Goal: Task Accomplishment & Management: Manage account settings

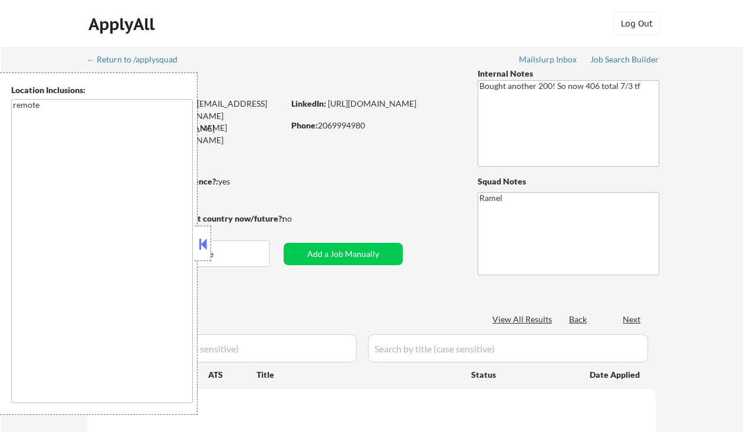
select select ""applied""
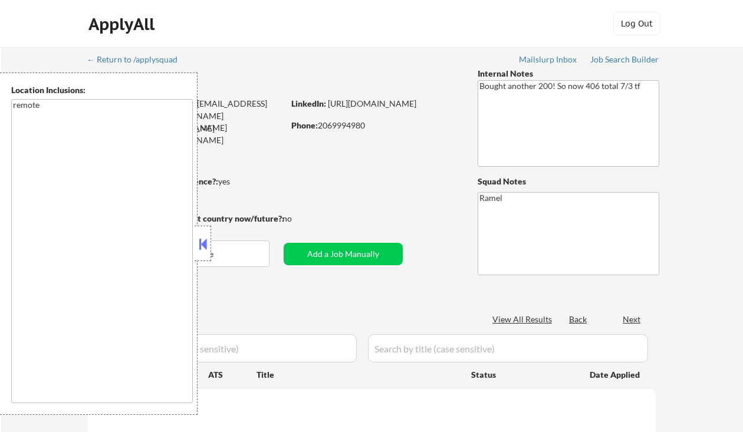
select select ""applied""
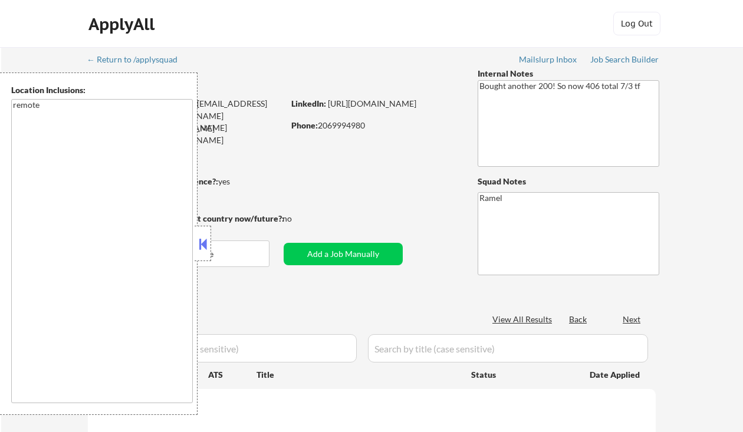
select select ""applied""
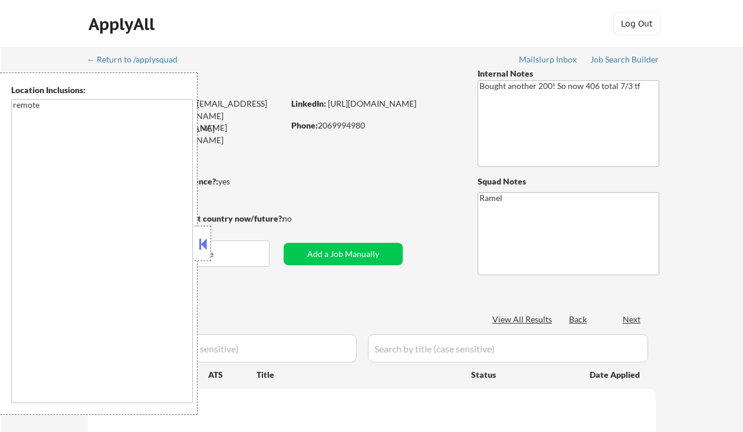
select select ""applied""
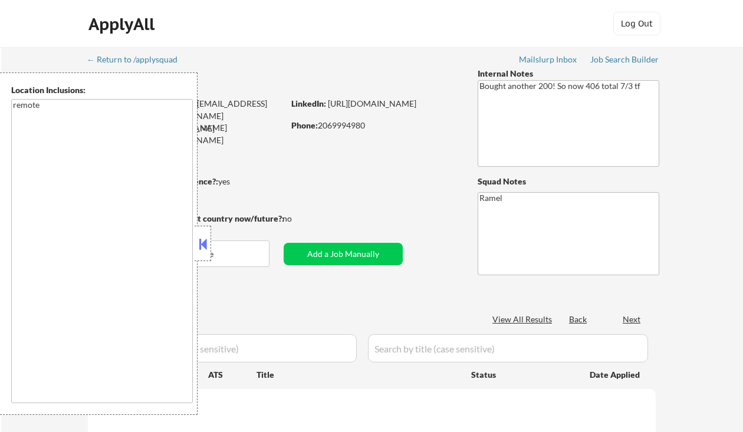
select select ""applied""
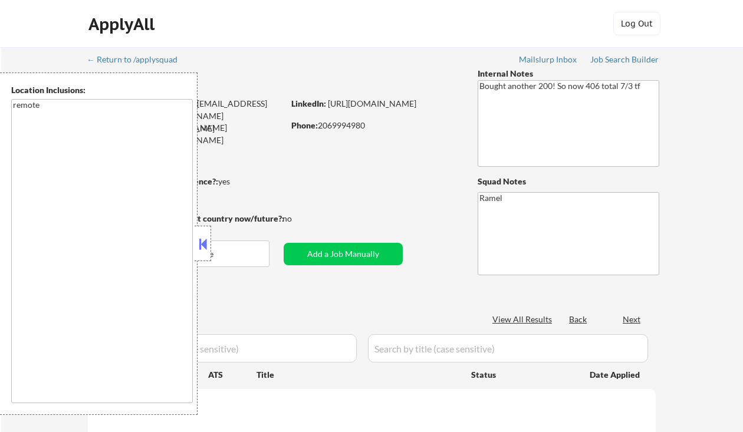
select select ""applied""
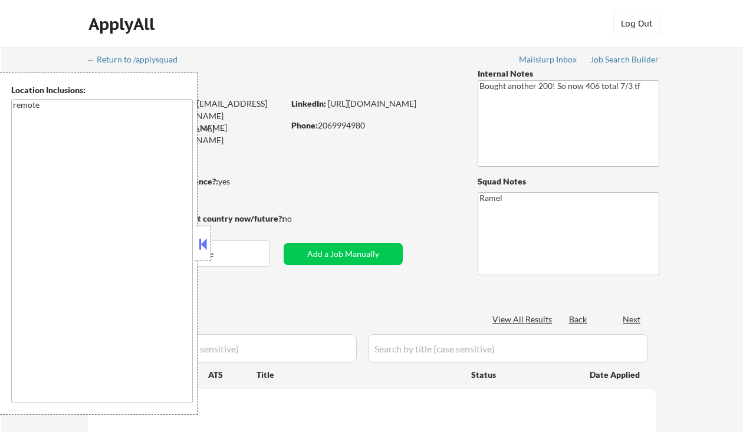
select select ""applied""
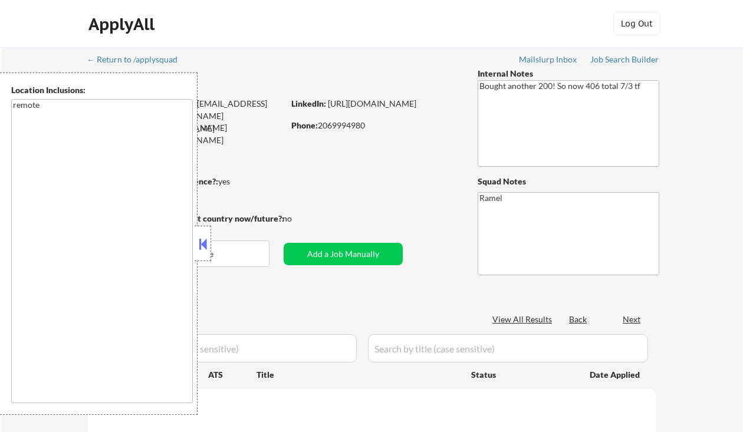
select select ""applied""
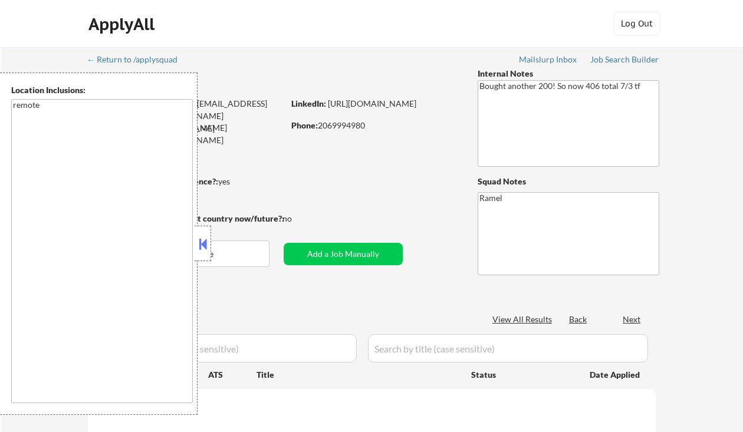
select select ""applied""
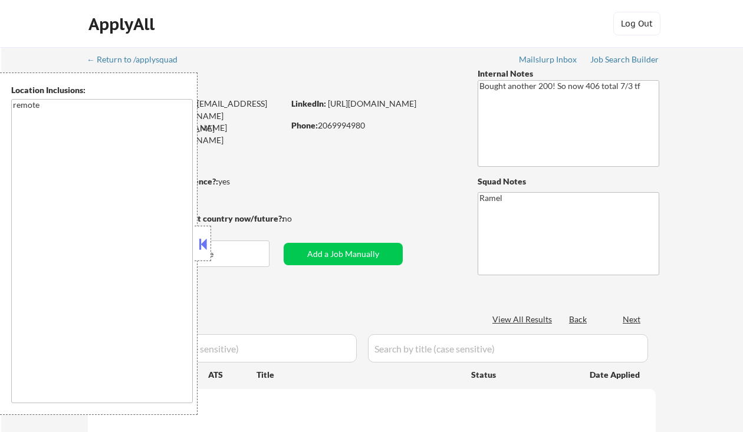
select select ""applied""
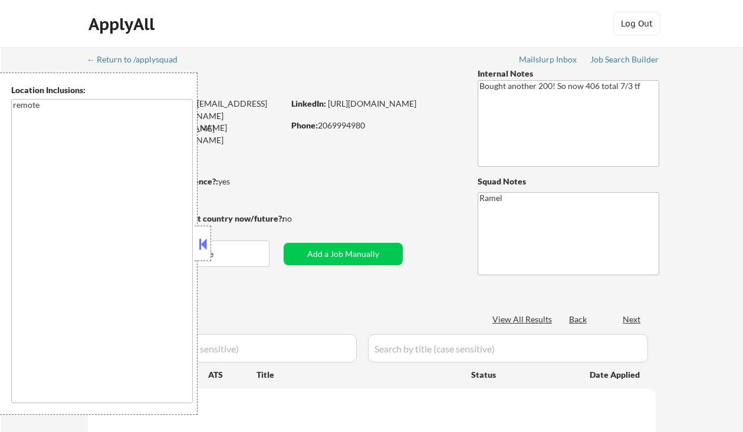
select select ""applied""
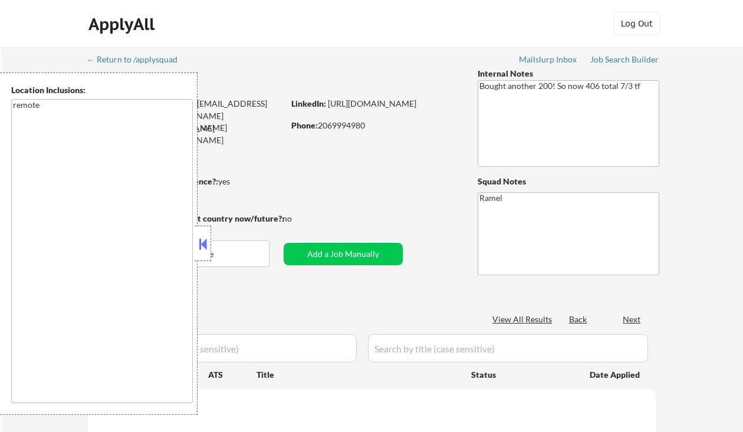
select select ""applied""
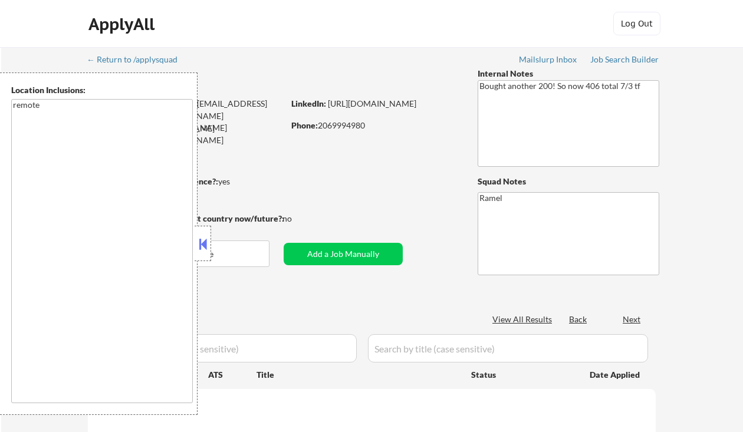
select select ""applied""
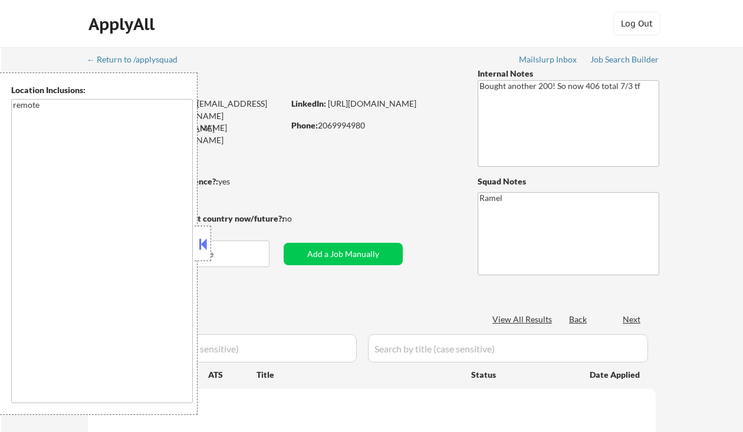
select select ""applied""
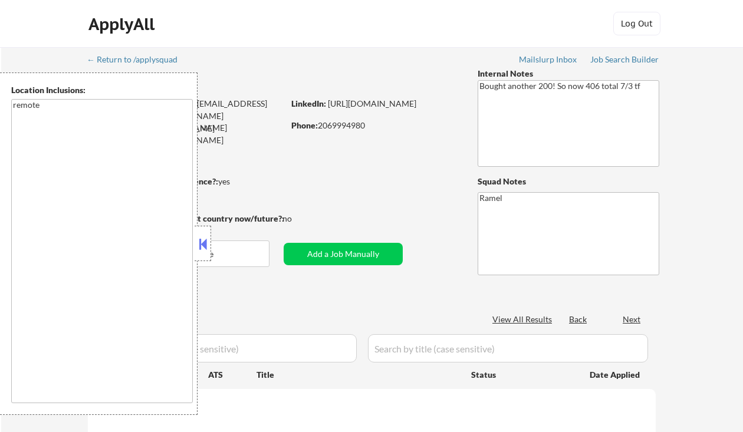
select select ""applied""
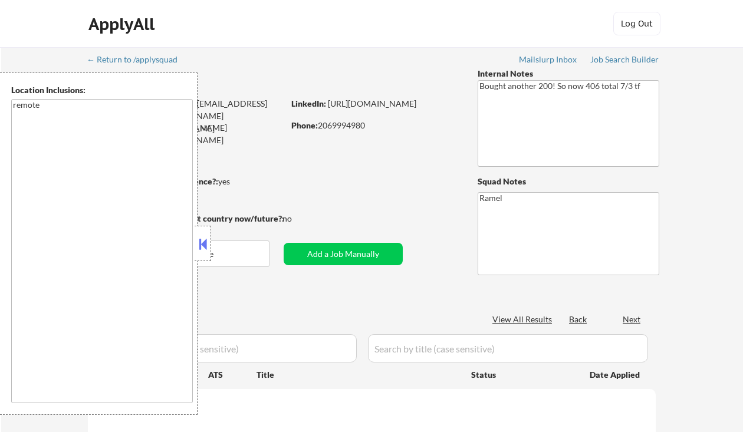
select select ""applied""
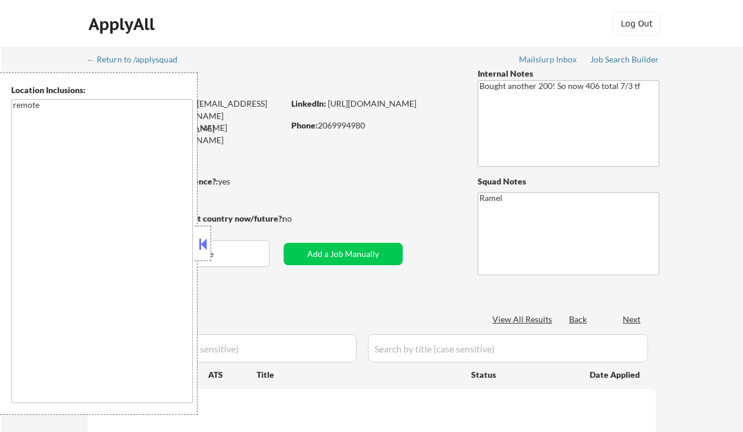
select select ""applied""
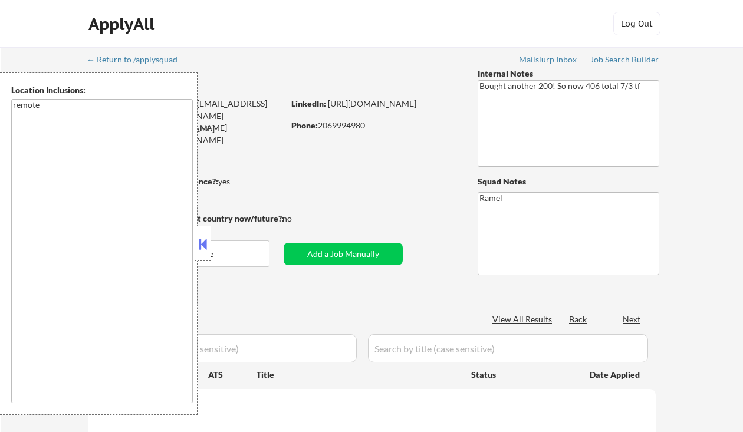
select select ""applied""
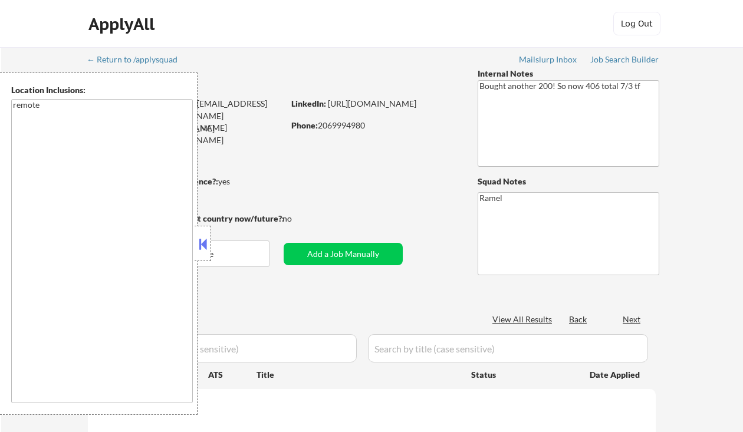
select select ""applied""
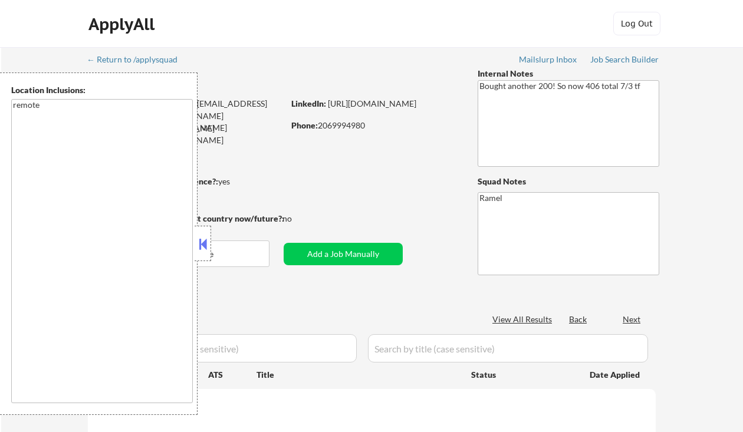
select select ""applied""
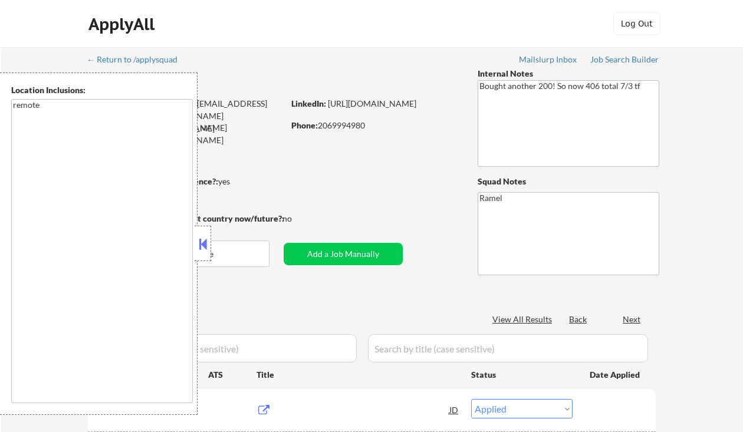
select select ""pending""
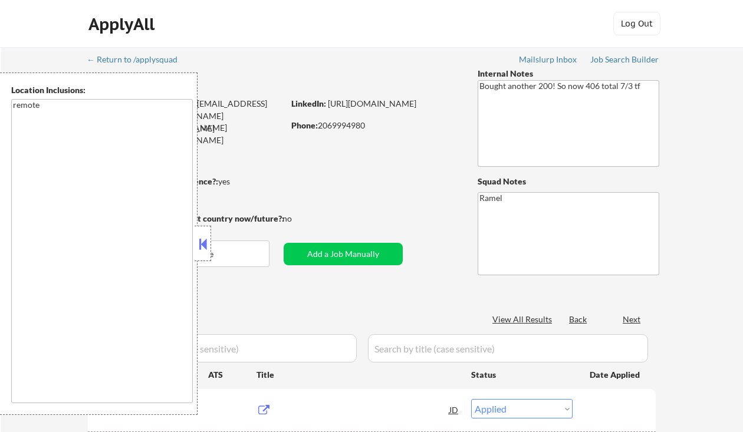
select select ""pending""
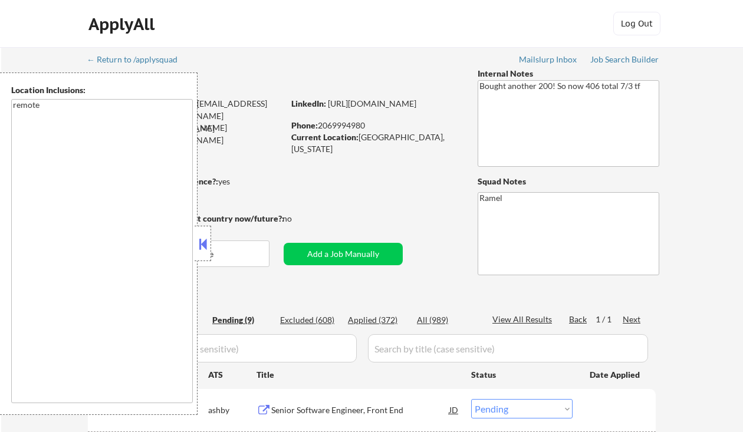
click at [200, 239] on button at bounding box center [202, 244] width 13 height 18
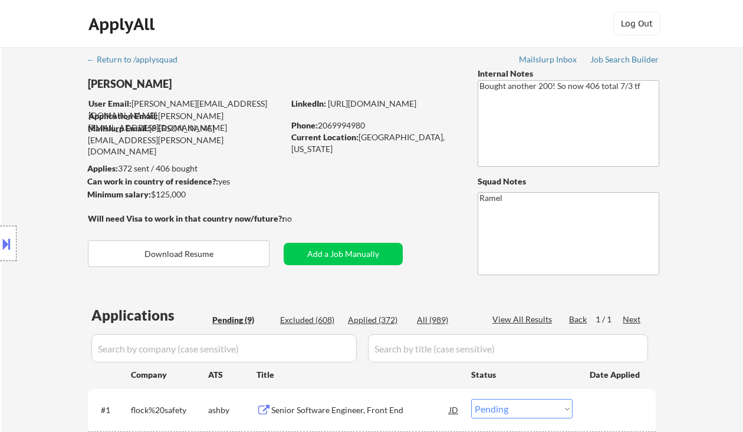
drag, startPoint x: 33, startPoint y: 151, endPoint x: 160, endPoint y: 179, distance: 129.6
click at [33, 151] on div "Location Inclusions: remote" at bounding box center [105, 243] width 211 height 342
drag, startPoint x: 306, startPoint y: 423, endPoint x: 311, endPoint y: 416, distance: 8.0
click at [309, 418] on div "#1 flock%20safety ashby Senior Software Engineer, Front End JD Choose an option…" at bounding box center [369, 410] width 556 height 32
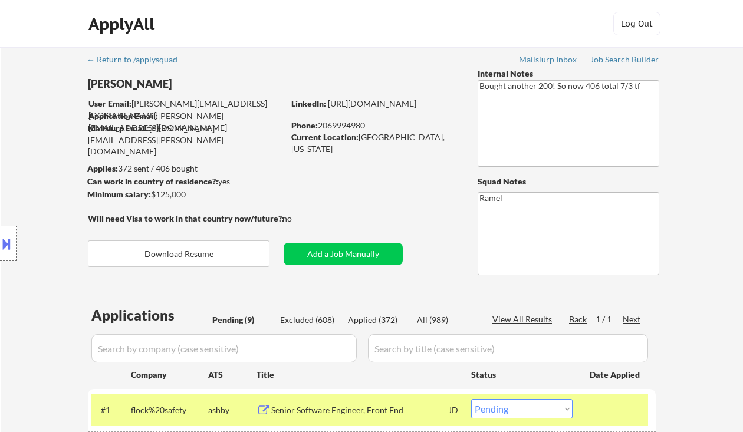
click at [318, 411] on div "Senior Software Engineer, Front End" at bounding box center [360, 410] width 178 height 12
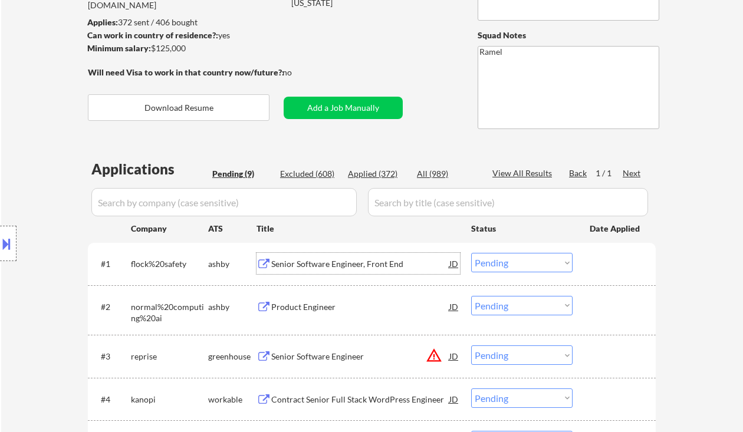
scroll to position [157, 0]
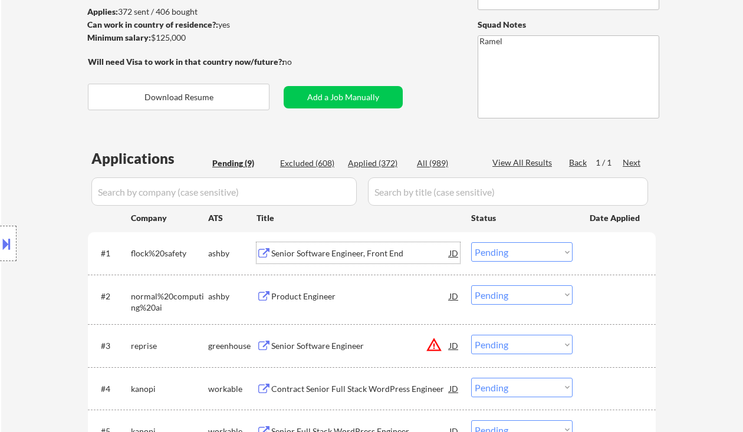
click at [515, 251] on select "Choose an option... Pending Applied Excluded (Questions) Excluded (Expired) Exc…" at bounding box center [521, 251] width 101 height 19
click at [471, 242] on select "Choose an option... Pending Applied Excluded (Questions) Excluded (Expired) Exc…" at bounding box center [521, 251] width 101 height 19
click at [305, 302] on div "Product Engineer" at bounding box center [360, 295] width 178 height 21
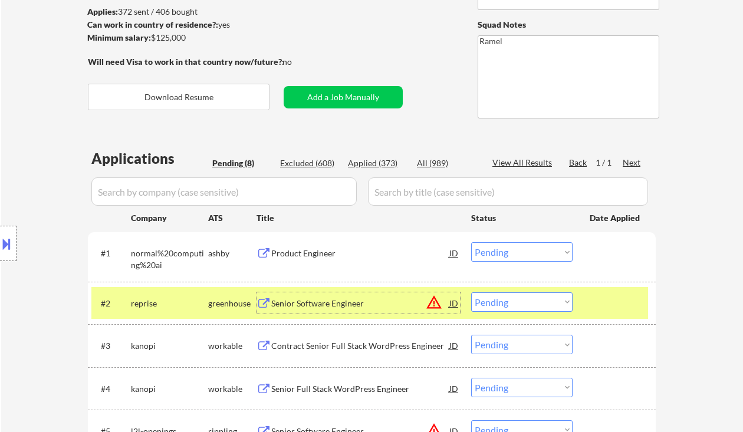
click at [457, 256] on div "JD" at bounding box center [454, 252] width 12 height 21
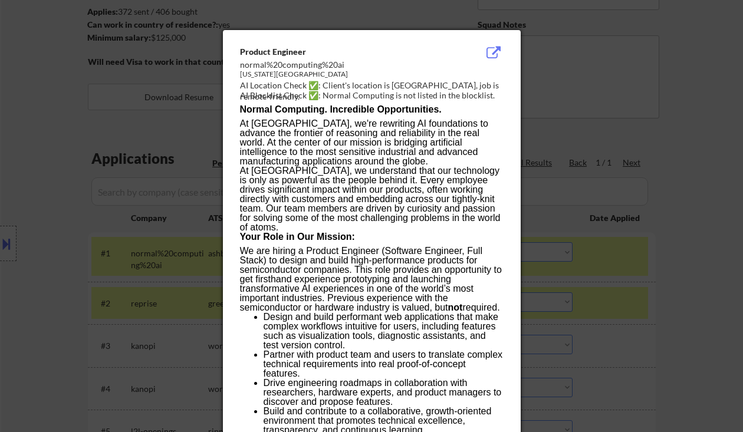
click at [661, 261] on div at bounding box center [371, 216] width 743 height 432
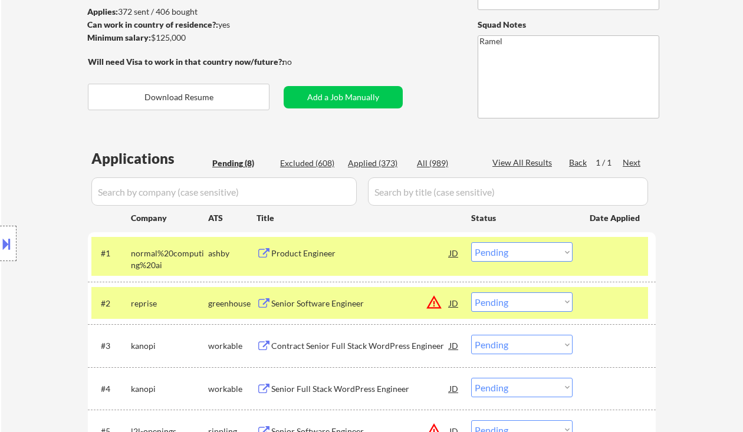
drag, startPoint x: 532, startPoint y: 252, endPoint x: 539, endPoint y: 260, distance: 11.7
click at [532, 252] on select "Choose an option... Pending Applied Excluded (Questions) Excluded (Expired) Exc…" at bounding box center [521, 251] width 101 height 19
click at [471, 242] on select "Choose an option... Pending Applied Excluded (Questions) Excluded (Expired) Exc…" at bounding box center [521, 251] width 101 height 19
click at [354, 309] on div "Senior Software Engineer" at bounding box center [360, 302] width 178 height 21
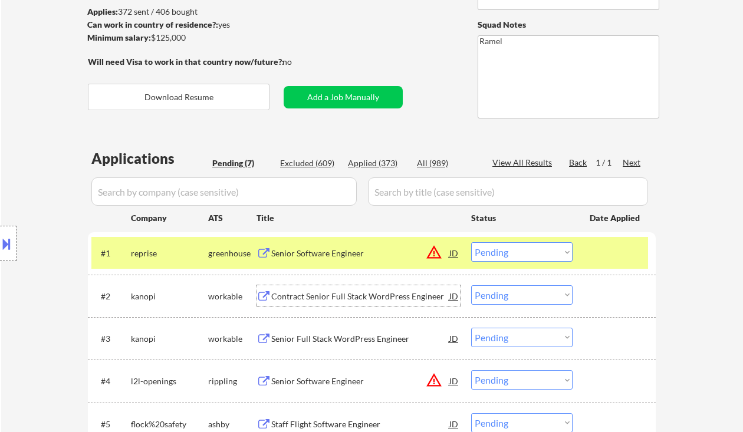
drag, startPoint x: 496, startPoint y: 247, endPoint x: 507, endPoint y: 260, distance: 16.8
click at [496, 248] on select "Choose an option... Pending Applied Excluded (Questions) Excluded (Expired) Exc…" at bounding box center [521, 251] width 101 height 19
click at [471, 242] on select "Choose an option... Pending Applied Excluded (Questions) Excluded (Expired) Exc…" at bounding box center [521, 251] width 101 height 19
click at [334, 301] on div "Contract Senior Full Stack WordPress Engineer" at bounding box center [360, 297] width 178 height 12
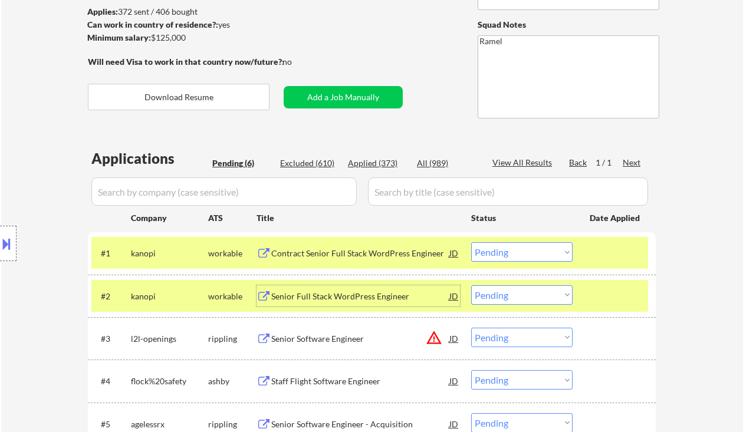
click at [510, 255] on select "Choose an option... Pending Applied Excluded (Questions) Excluded (Expired) Exc…" at bounding box center [521, 251] width 101 height 19
click at [471, 242] on select "Choose an option... Pending Applied Excluded (Questions) Excluded (Expired) Exc…" at bounding box center [521, 251] width 101 height 19
click at [357, 306] on div "Senior Full Stack WordPress Engineer" at bounding box center [360, 295] width 178 height 21
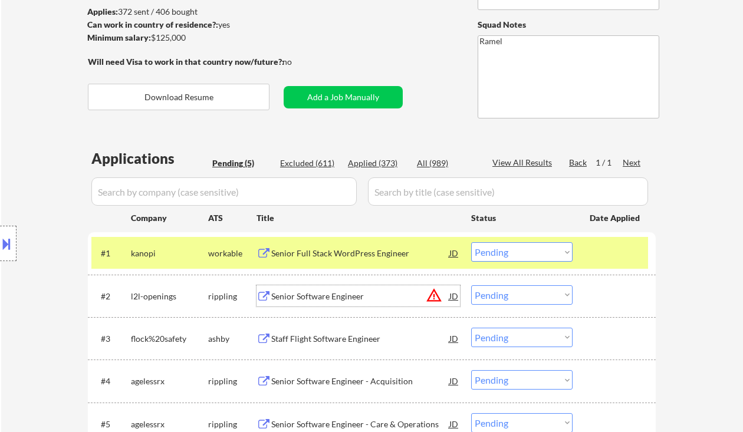
click at [515, 253] on select "Choose an option... Pending Applied Excluded (Questions) Excluded (Expired) Exc…" at bounding box center [521, 251] width 101 height 19
click at [471, 242] on select "Choose an option... Pending Applied Excluded (Questions) Excluded (Expired) Exc…" at bounding box center [521, 251] width 101 height 19
click at [326, 298] on div "Senior Software Engineer" at bounding box center [360, 297] width 178 height 12
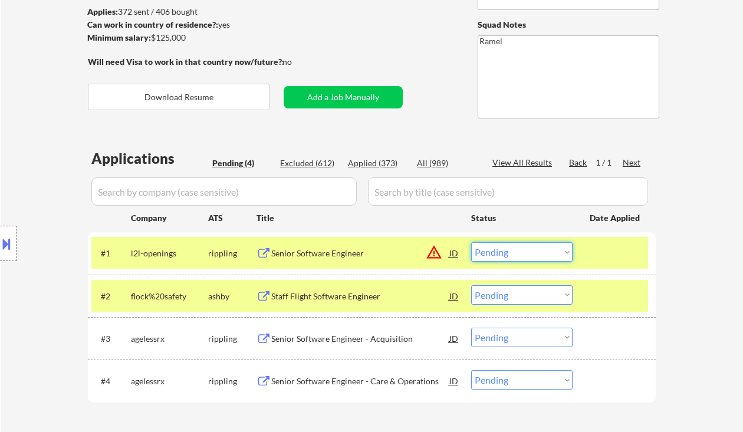
click at [512, 252] on select "Choose an option... Pending Applied Excluded (Questions) Excluded (Expired) Exc…" at bounding box center [521, 251] width 101 height 19
click at [471, 242] on select "Choose an option... Pending Applied Excluded (Questions) Excluded (Expired) Exc…" at bounding box center [521, 251] width 101 height 19
click at [352, 295] on div "Staff Flight Software Engineer" at bounding box center [360, 297] width 178 height 12
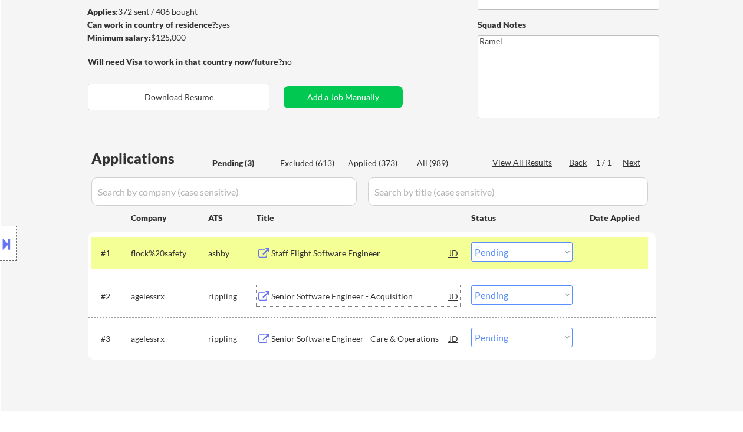
click at [507, 259] on select "Choose an option... Pending Applied Excluded (Questions) Excluded (Expired) Exc…" at bounding box center [521, 251] width 101 height 19
click at [471, 242] on select "Choose an option... Pending Applied Excluded (Questions) Excluded (Expired) Exc…" at bounding box center [521, 251] width 101 height 19
click at [364, 304] on div "Senior Software Engineer - Acquisition" at bounding box center [360, 295] width 178 height 21
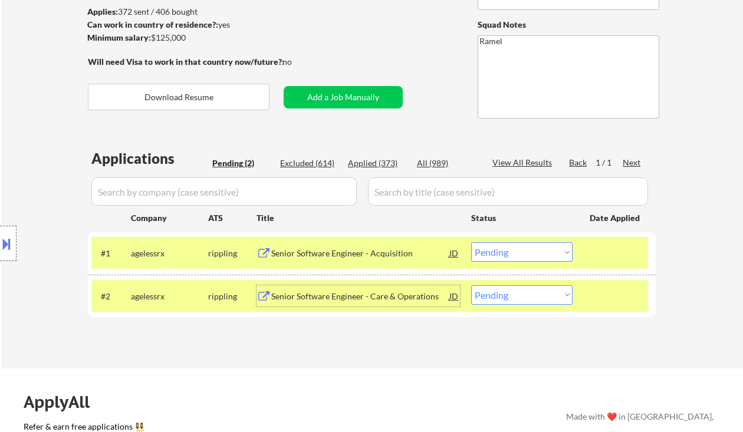
click at [498, 247] on select "Choose an option... Pending Applied Excluded (Questions) Excluded (Expired) Exc…" at bounding box center [521, 251] width 101 height 19
click at [471, 242] on select "Choose an option... Pending Applied Excluded (Questions) Excluded (Expired) Exc…" at bounding box center [521, 251] width 101 height 19
click at [370, 298] on div "Senior Software Engineer - Care & Operations" at bounding box center [360, 297] width 178 height 12
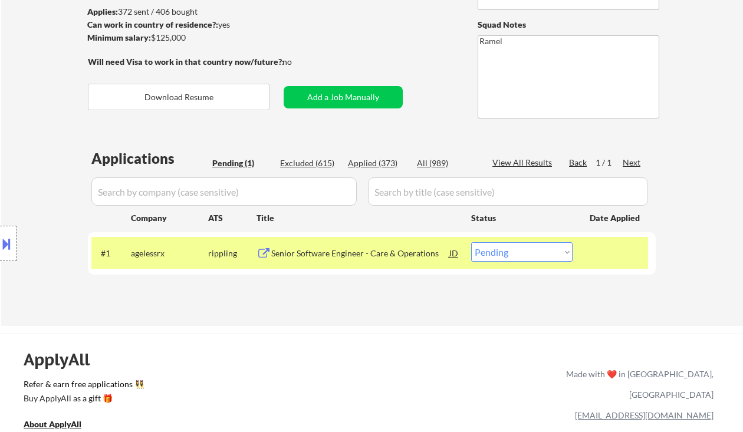
click at [539, 256] on select "Choose an option... Pending Applied Excluded (Questions) Excluded (Expired) Exc…" at bounding box center [521, 251] width 101 height 19
select select ""excluded__bad_match_""
click at [471, 242] on select "Choose an option... Pending Applied Excluded (Questions) Excluded (Expired) Exc…" at bounding box center [521, 251] width 101 height 19
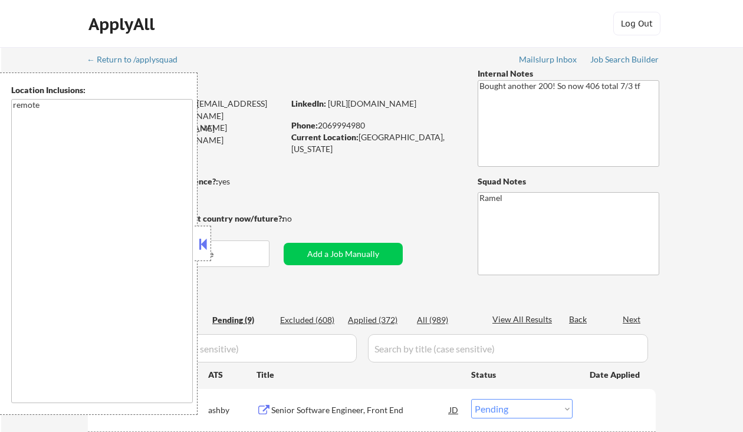
select select ""pending""
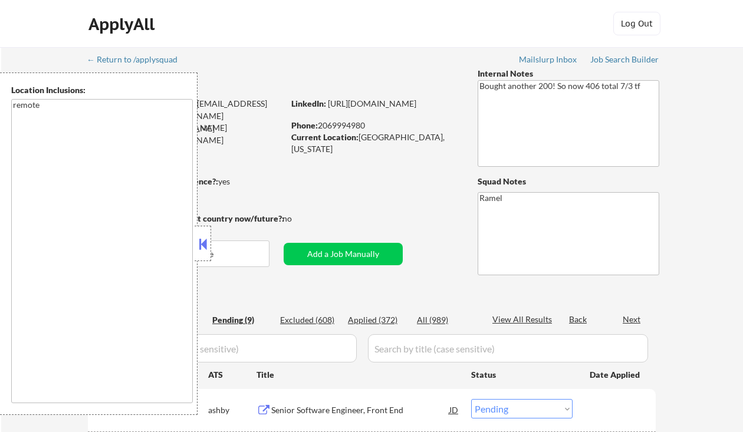
select select ""pending""
click at [199, 239] on button at bounding box center [202, 244] width 13 height 18
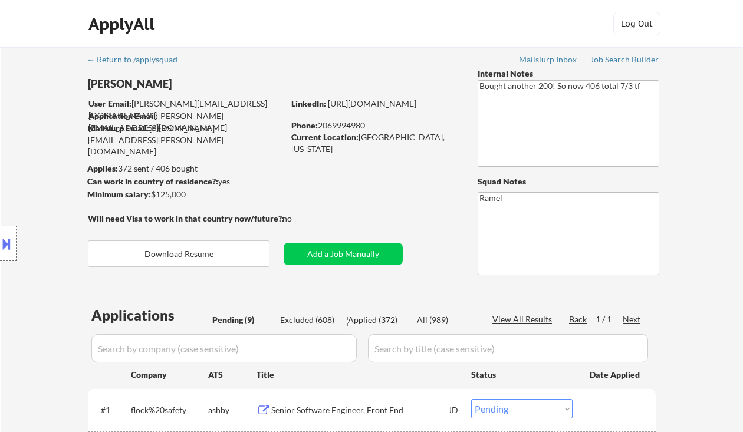
click at [380, 316] on div "Applied (372)" at bounding box center [377, 320] width 59 height 12
select select ""applied""
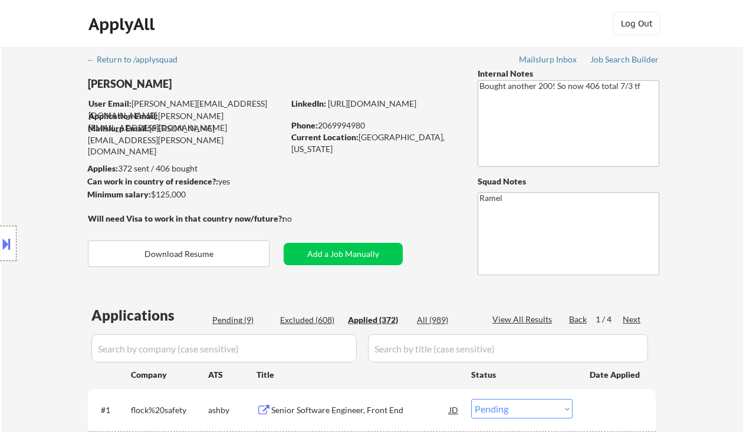
select select ""applied""
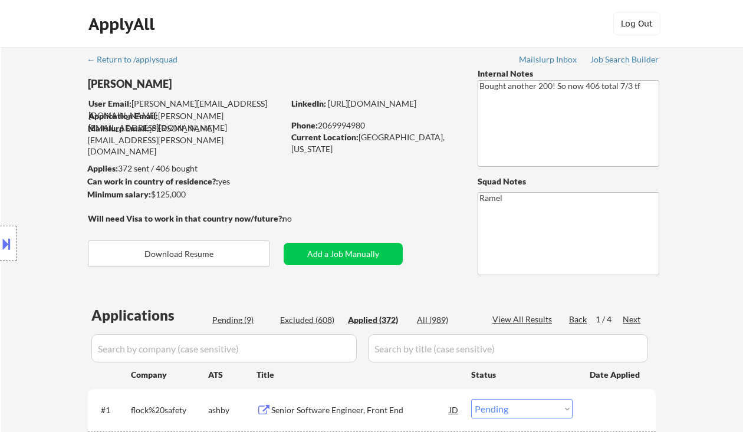
select select ""applied""
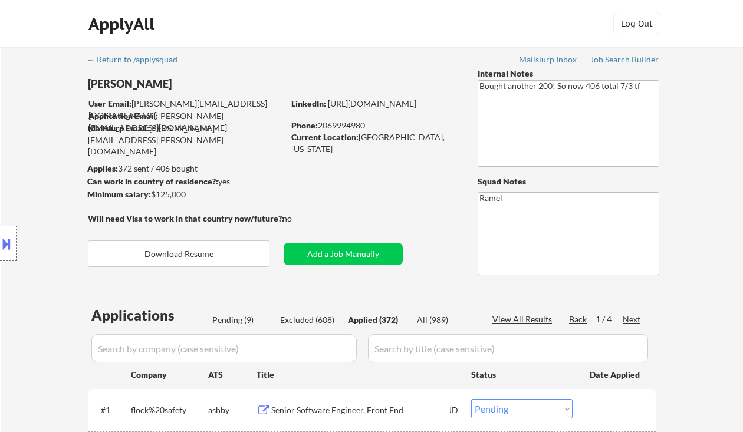
select select ""applied""
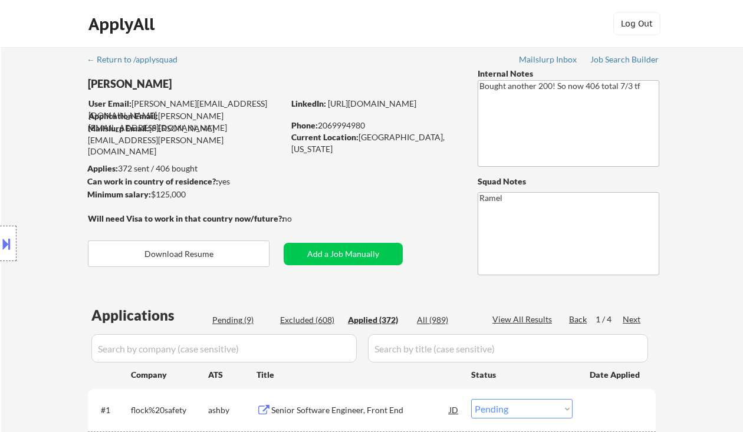
select select ""applied""
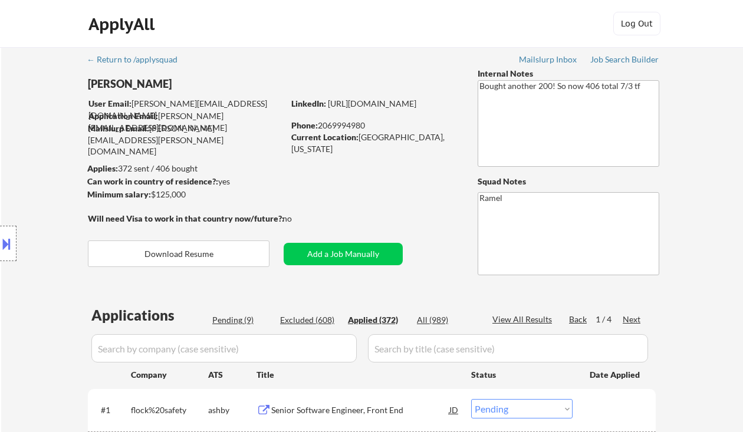
select select ""applied""
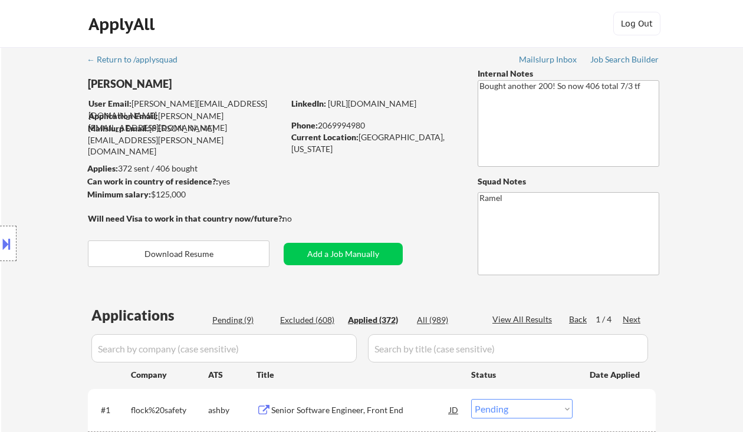
select select ""applied""
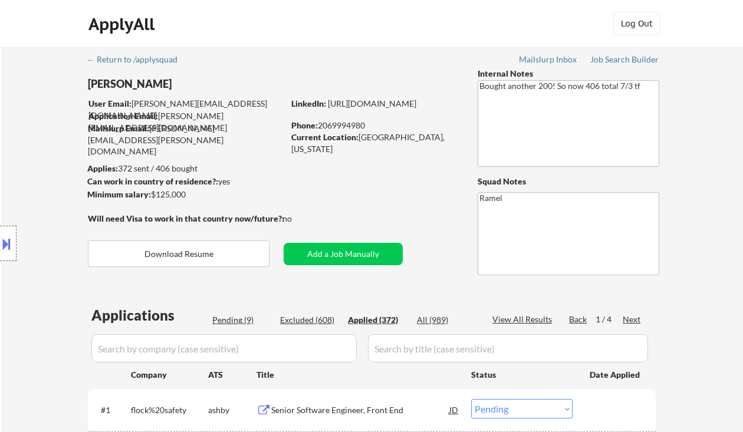
select select ""applied""
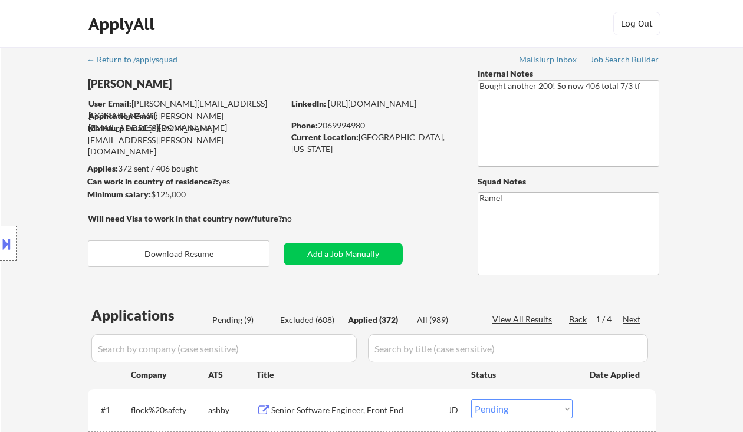
select select ""applied""
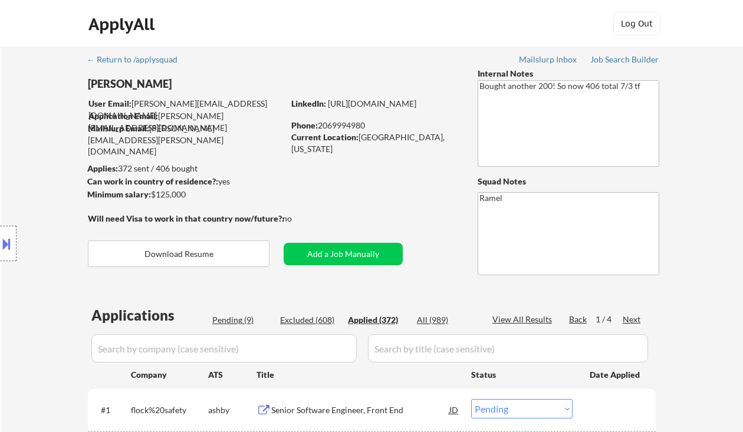
select select ""applied""
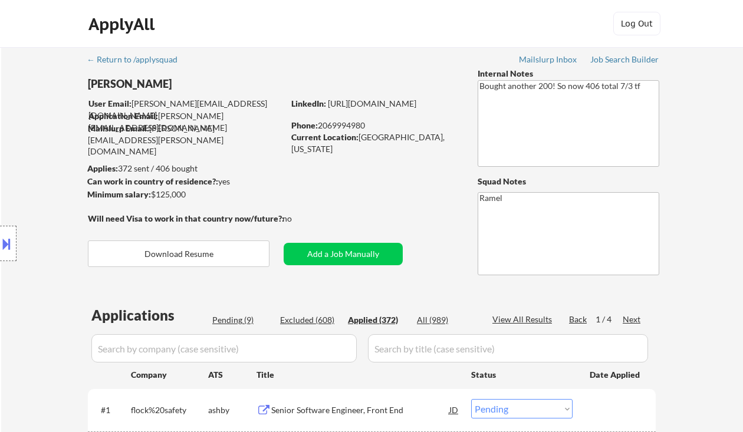
select select ""applied""
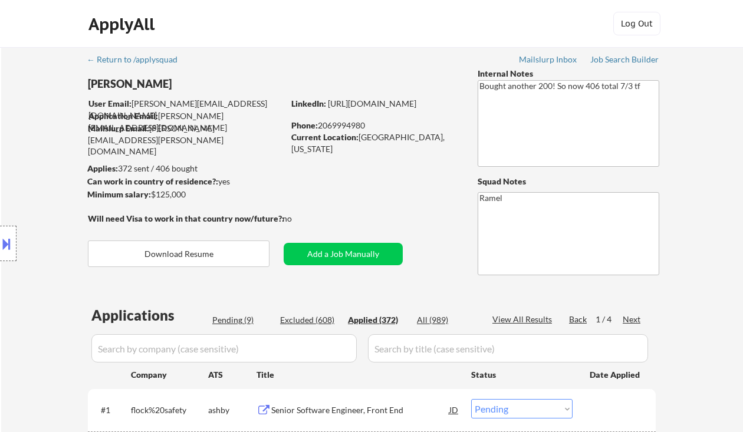
select select ""applied""
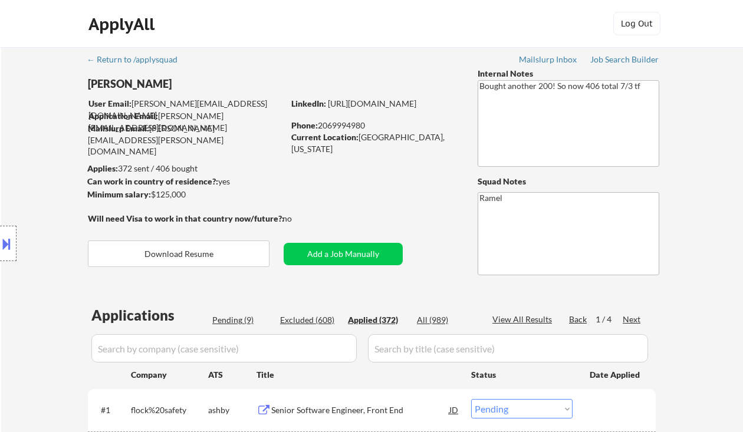
select select ""applied""
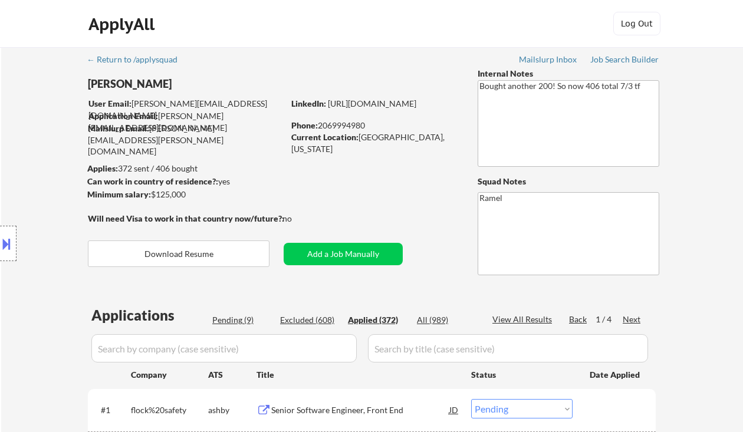
select select ""applied""
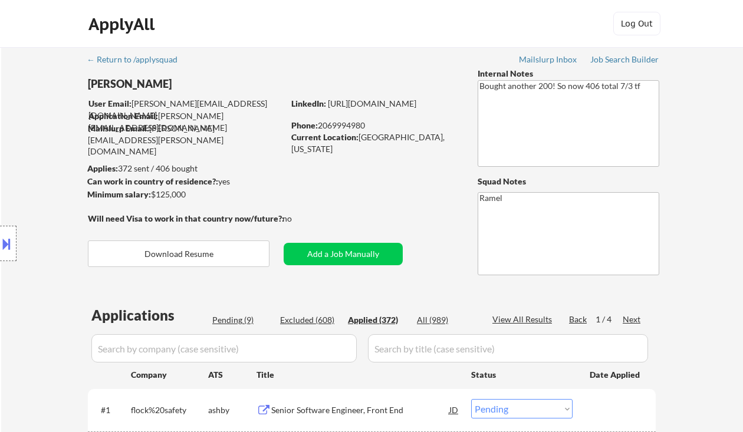
select select ""applied""
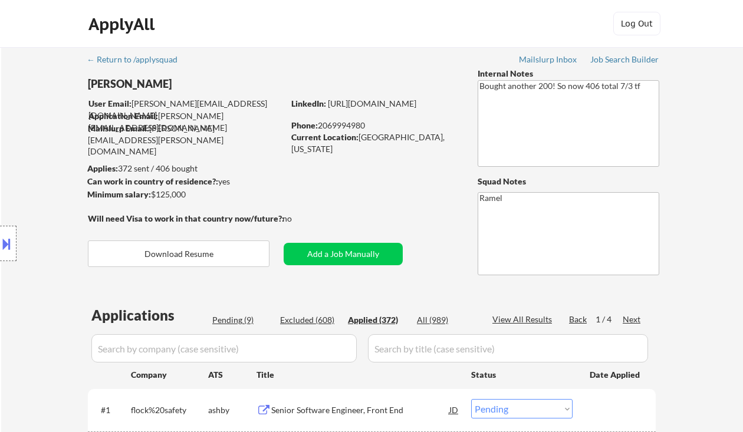
select select ""applied""
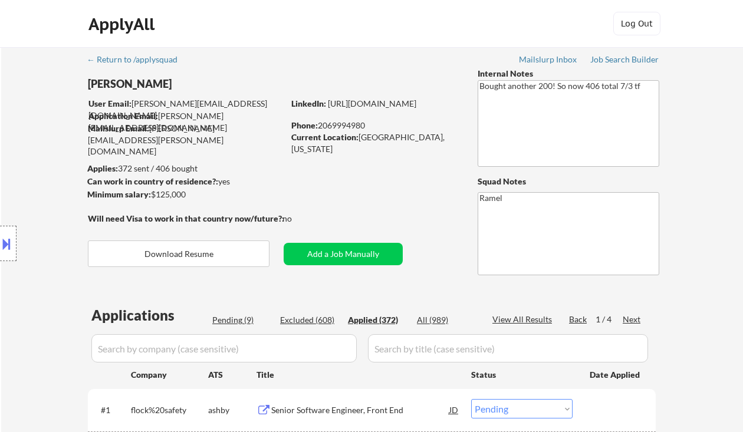
select select ""applied""
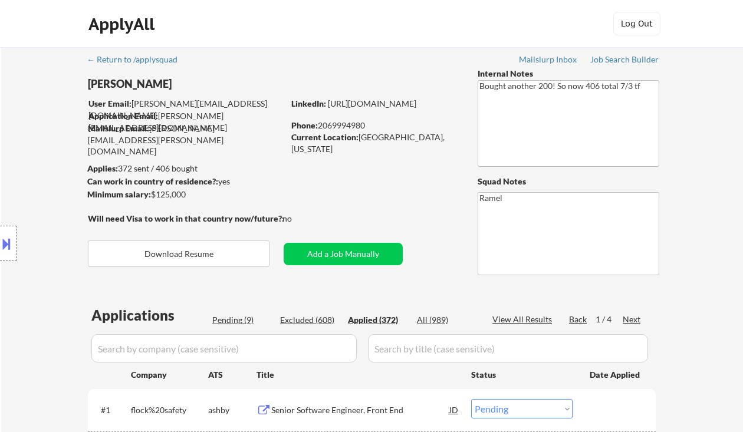
select select ""applied""
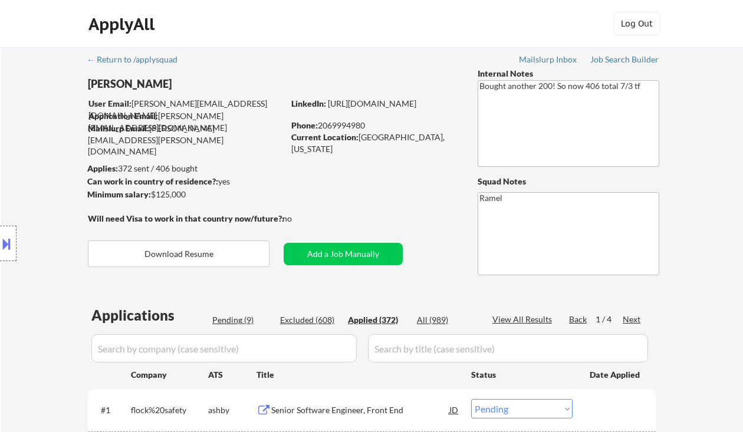
select select ""applied""
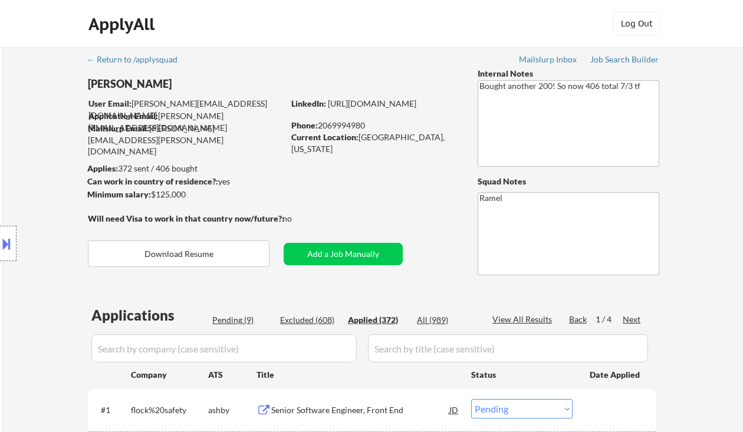
select select ""applied""
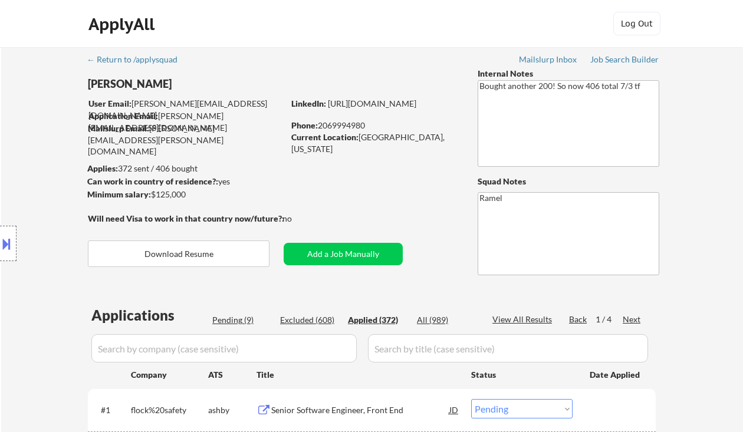
select select ""applied""
click at [385, 317] on div "Applied (372)" at bounding box center [377, 320] width 59 height 12
click at [535, 321] on div "View All Results" at bounding box center [523, 320] width 63 height 12
select select ""applied""
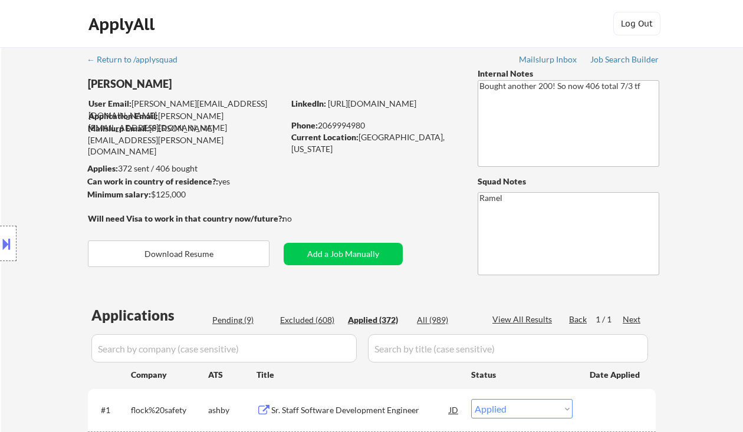
select select ""applied""
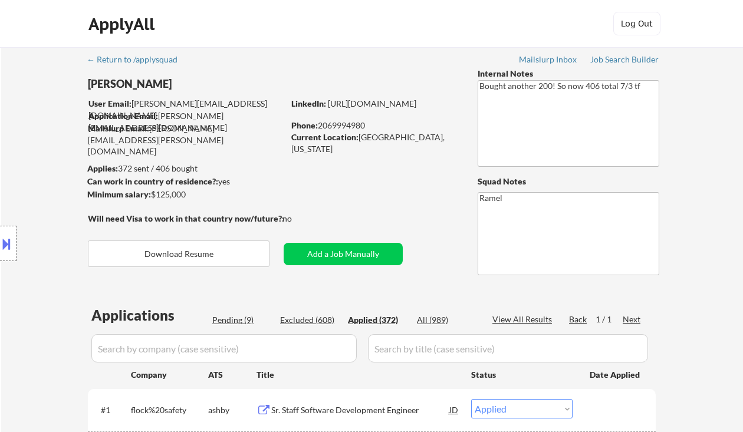
select select ""applied""
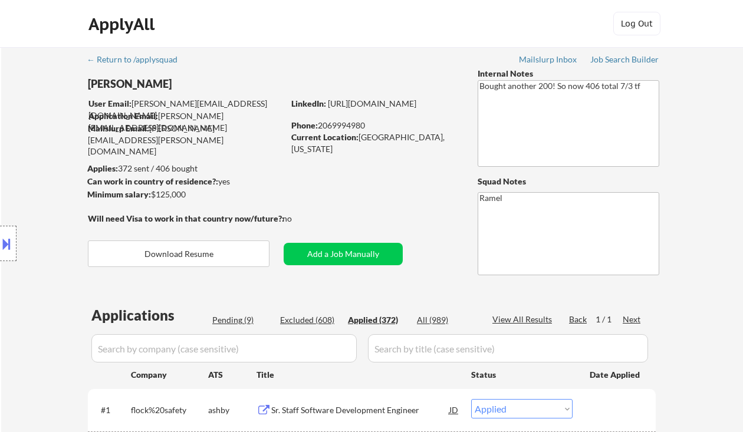
select select ""applied""
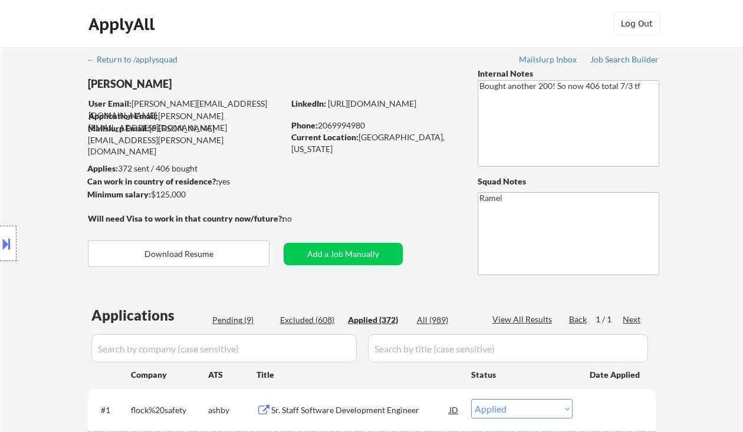
select select ""applied""
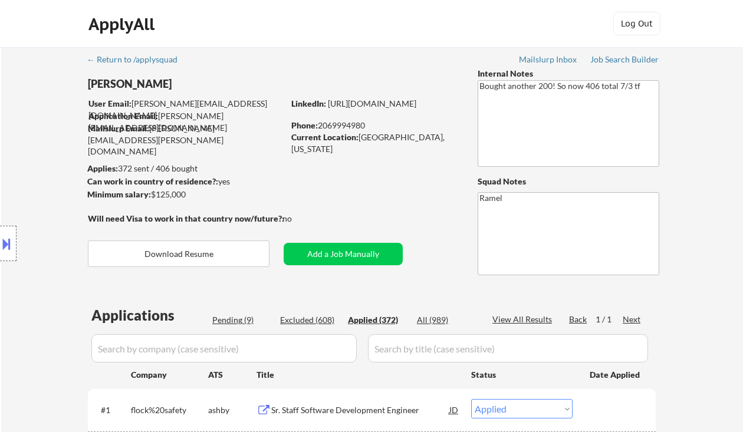
select select ""applied""
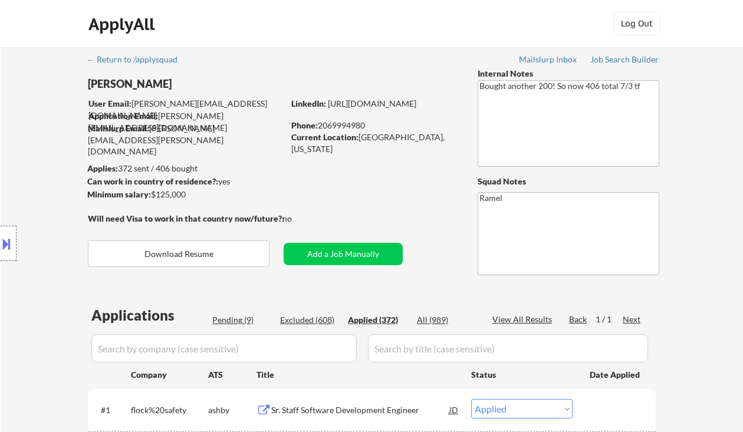
select select ""applied""
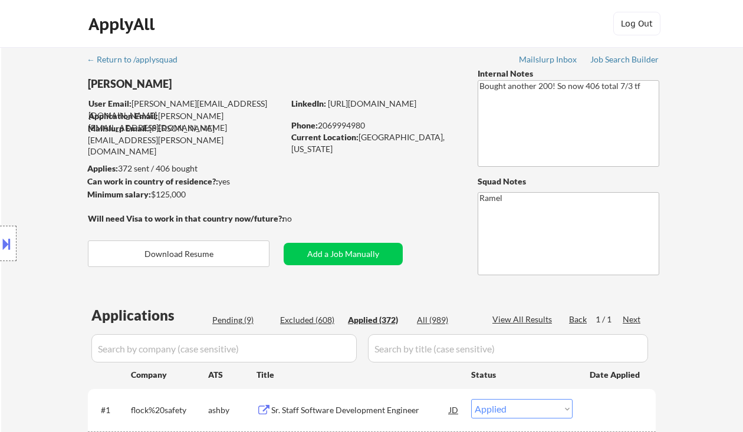
select select ""applied""
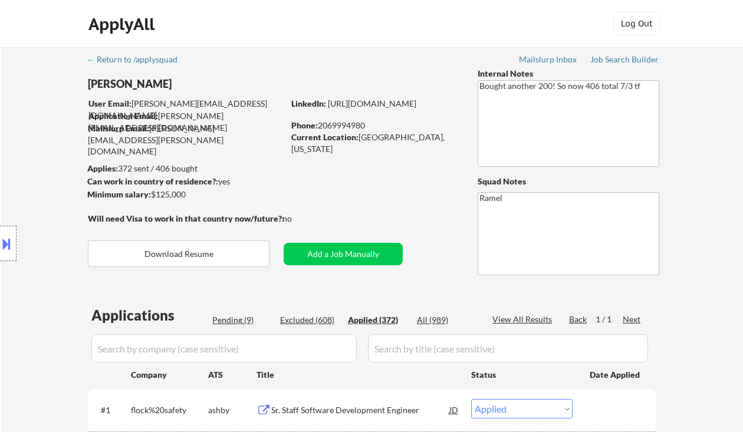
select select ""applied""
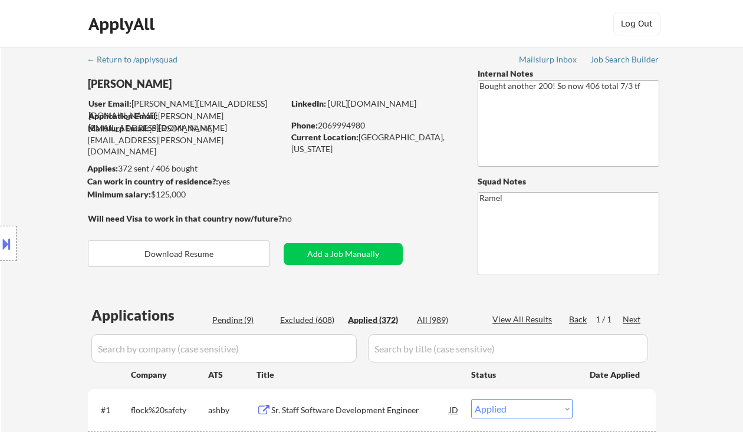
select select ""applied""
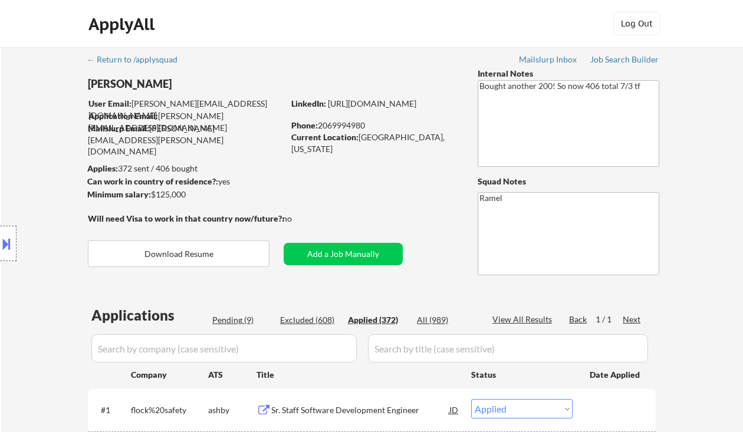
select select ""applied""
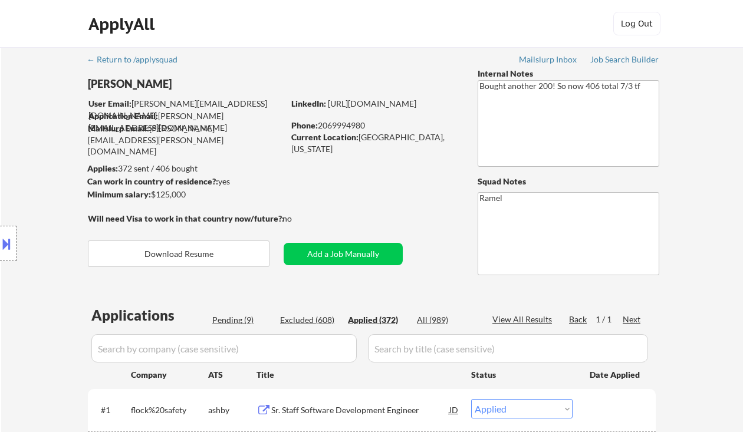
select select ""applied""
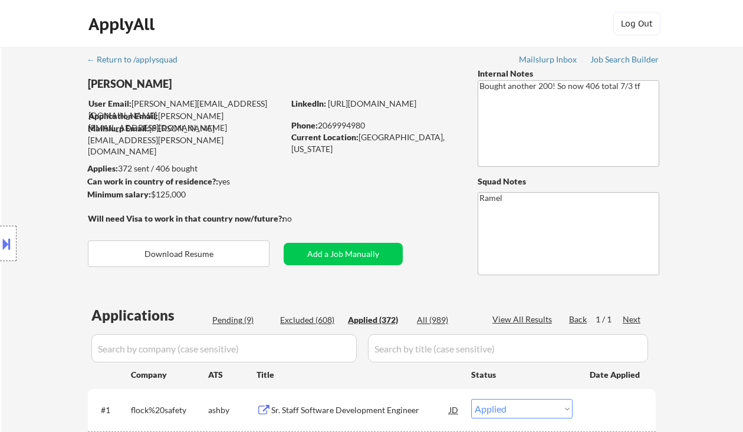
select select ""applied""
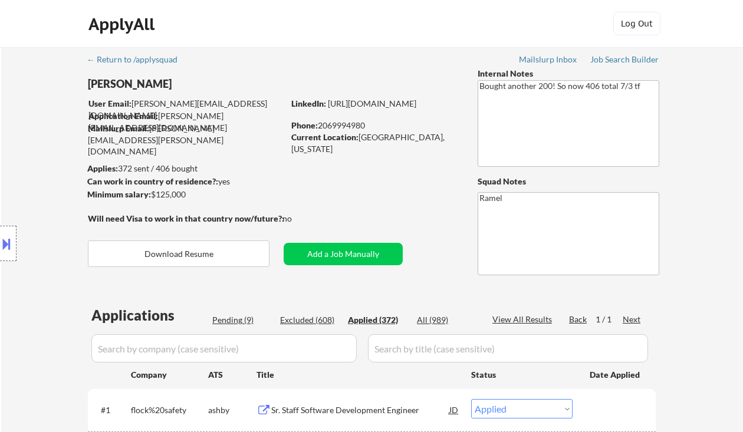
select select ""applied""
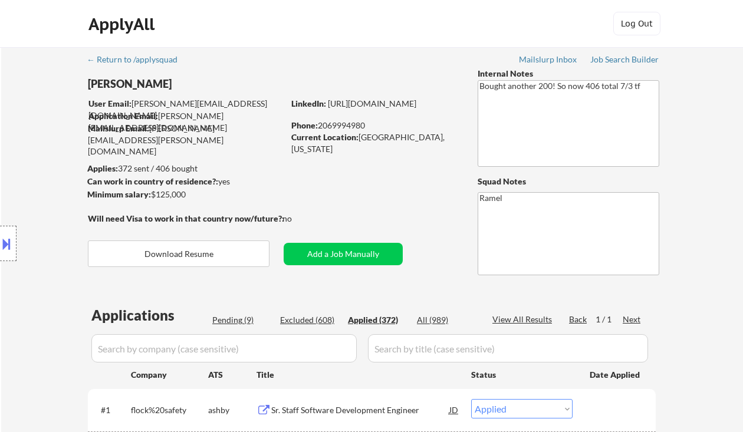
select select ""applied""
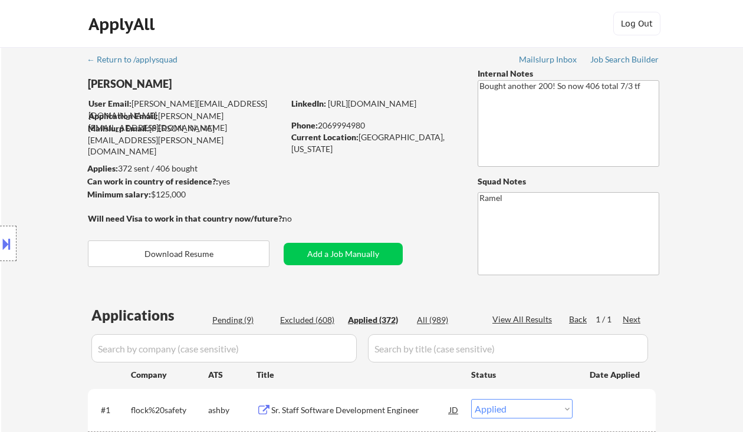
select select ""applied""
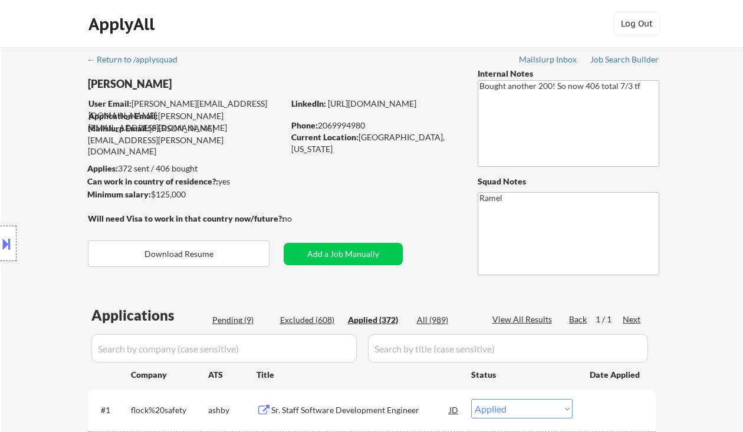
select select ""applied""
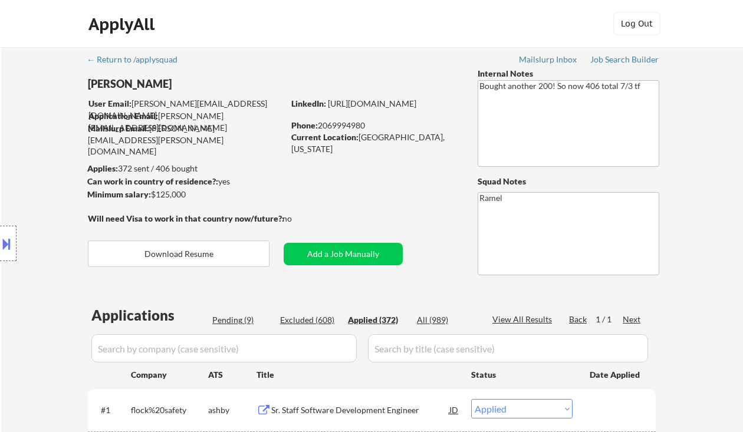
select select ""applied""
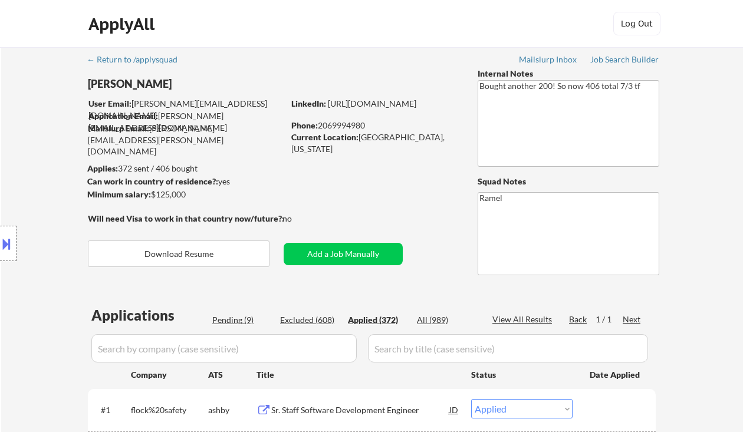
select select ""applied""
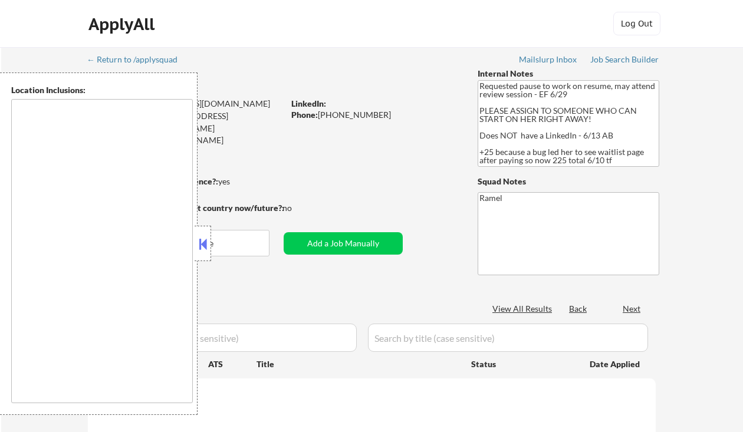
type textarea "[GEOGRAPHIC_DATA], [GEOGRAPHIC_DATA] [GEOGRAPHIC_DATA], [GEOGRAPHIC_DATA] [GEOG…"
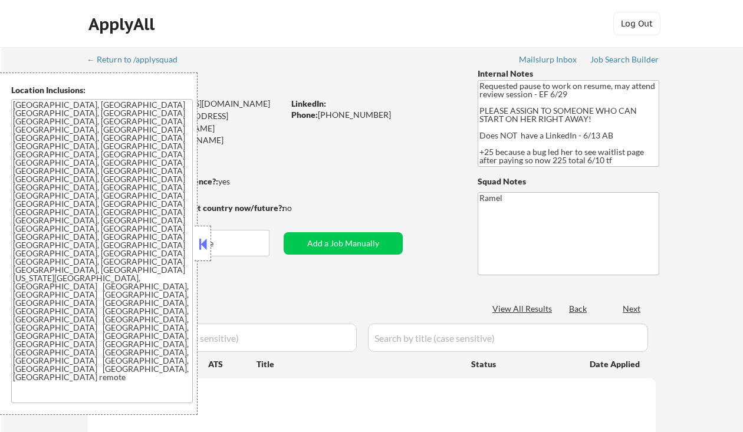
select select ""pending""
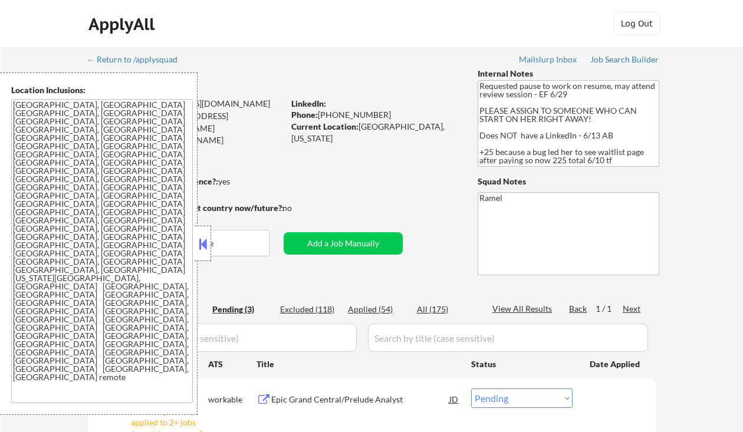
click at [201, 248] on button at bounding box center [202, 244] width 13 height 18
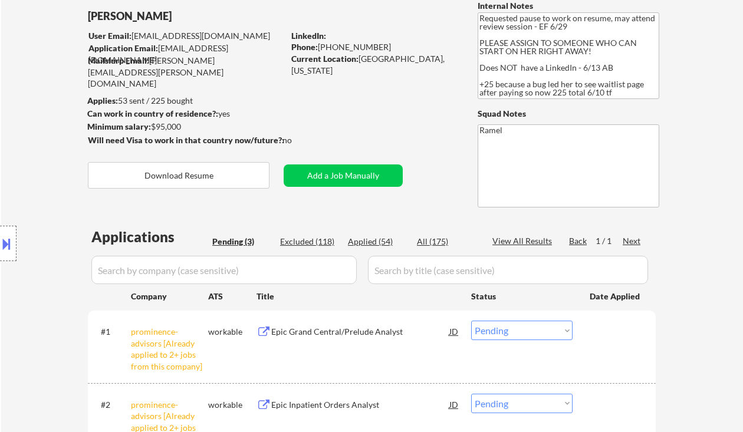
scroll to position [236, 0]
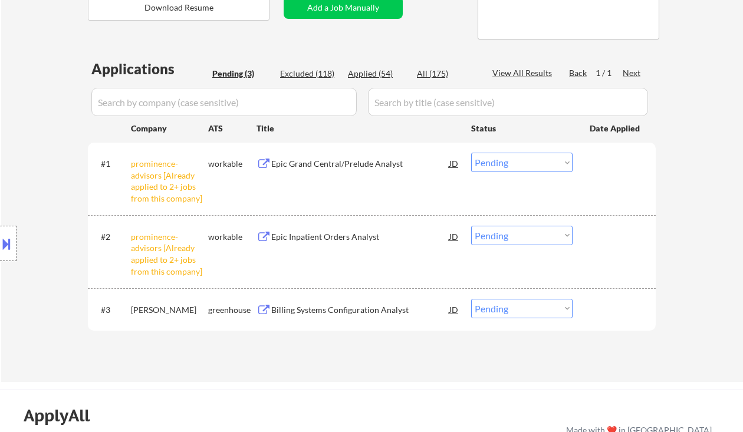
click at [514, 164] on select "Choose an option... Pending Applied Excluded (Questions) Excluded (Expired) Exc…" at bounding box center [521, 162] width 101 height 19
click at [471, 153] on select "Choose an option... Pending Applied Excluded (Questions) Excluded (Expired) Exc…" at bounding box center [521, 162] width 101 height 19
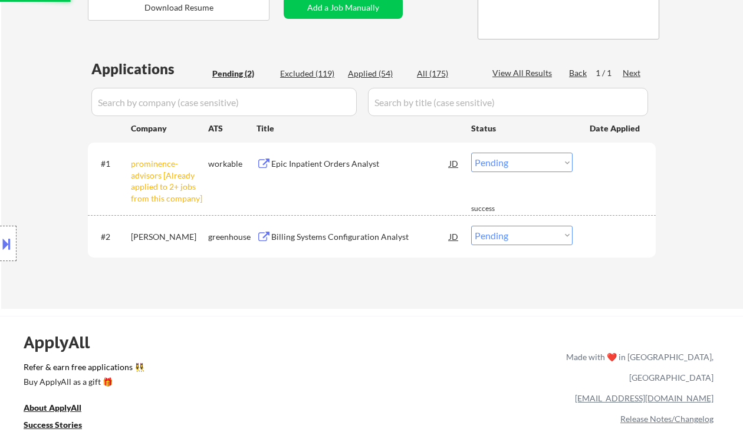
click at [510, 155] on select "Choose an option... Pending Applied Excluded (Questions) Excluded (Expired) Exc…" at bounding box center [521, 162] width 101 height 19
select select ""excluded__other_""
click at [471, 153] on select "Choose an option... Pending Applied Excluded (Questions) Excluded (Expired) Exc…" at bounding box center [521, 162] width 101 height 19
click at [341, 239] on div "Billing Systems Configuration Analyst" at bounding box center [360, 237] width 178 height 12
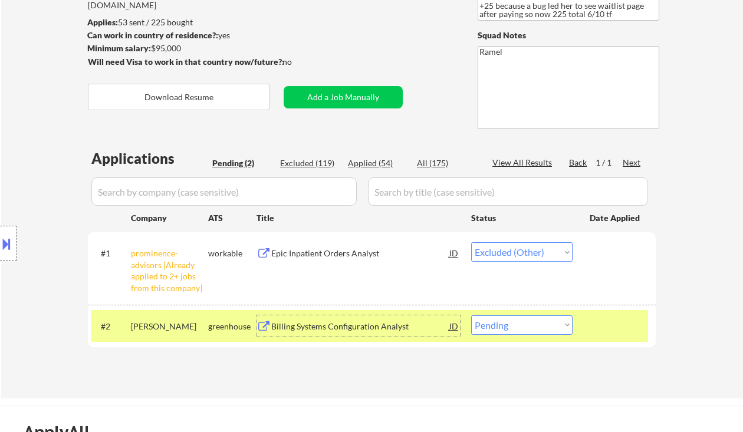
scroll to position [157, 0]
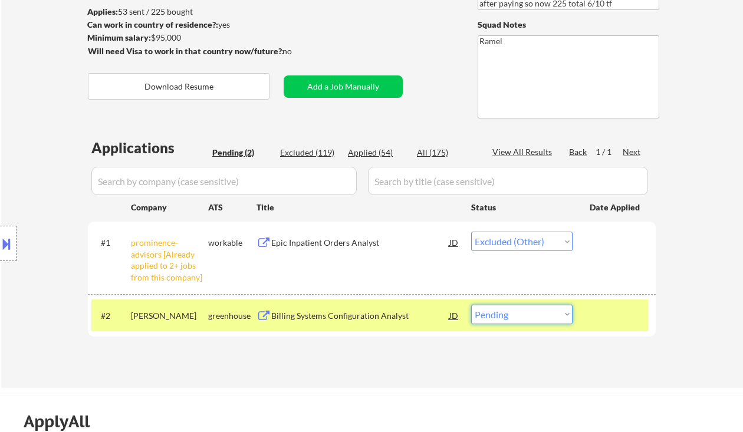
drag, startPoint x: 525, startPoint y: 311, endPoint x: 534, endPoint y: 324, distance: 15.2
click at [525, 311] on select "Choose an option... Pending Applied Excluded (Questions) Excluded (Expired) Exc…" at bounding box center [521, 314] width 101 height 19
select select ""excluded""
click at [471, 305] on select "Choose an option... Pending Applied Excluded (Questions) Excluded (Expired) Exc…" at bounding box center [521, 314] width 101 height 19
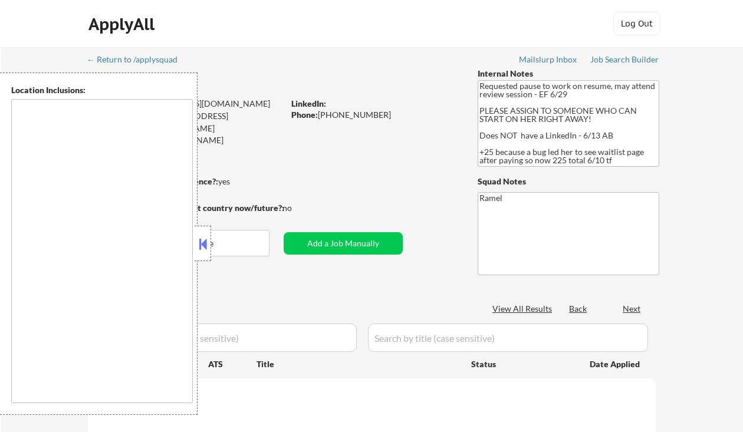
scroll to position [204, 0]
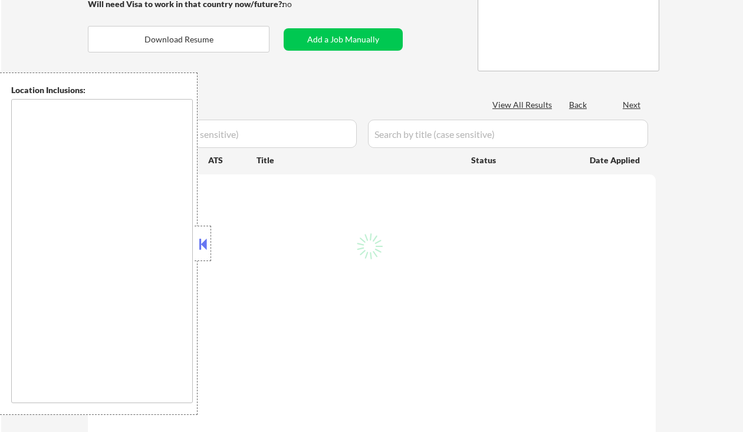
type textarea "Bellaire, TX West University Place, TX Southside Place, TX Hunters Creek Villag…"
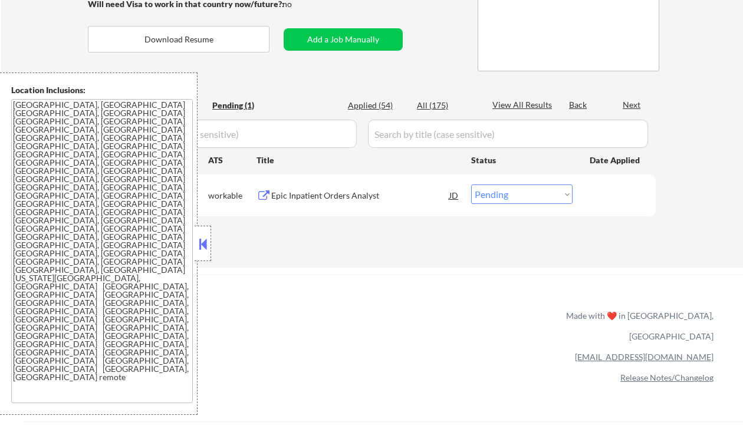
click at [209, 250] on button at bounding box center [202, 244] width 13 height 18
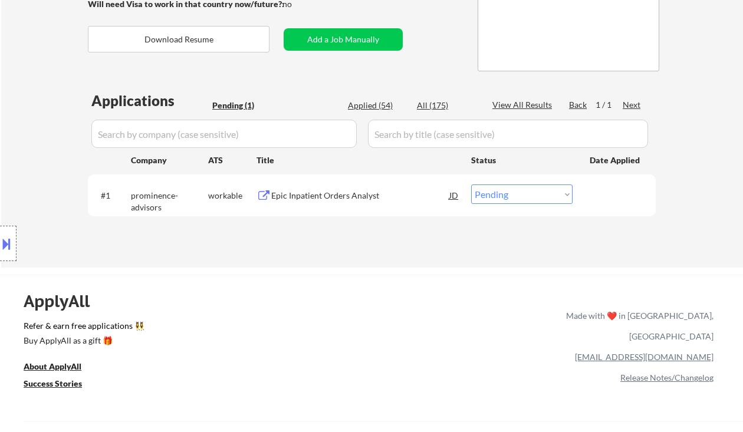
scroll to position [157, 0]
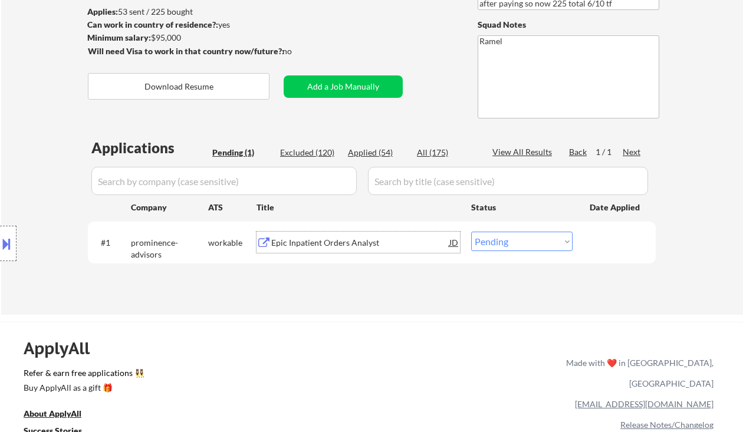
click at [364, 244] on div "Epic Inpatient Orders Analyst" at bounding box center [360, 243] width 178 height 12
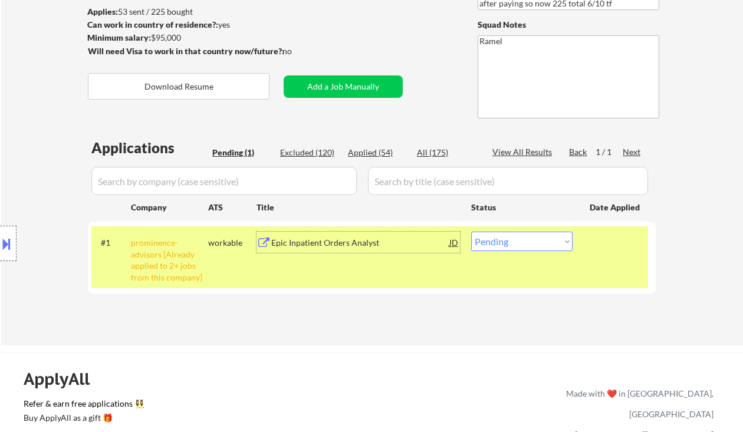
click at [480, 244] on select "Choose an option... Pending Applied Excluded (Questions) Excluded (Expired) Exc…" at bounding box center [521, 241] width 101 height 19
select select ""excluded__other_""
click at [471, 232] on select "Choose an option... Pending Applied Excluded (Questions) Excluded (Expired) Exc…" at bounding box center [521, 241] width 101 height 19
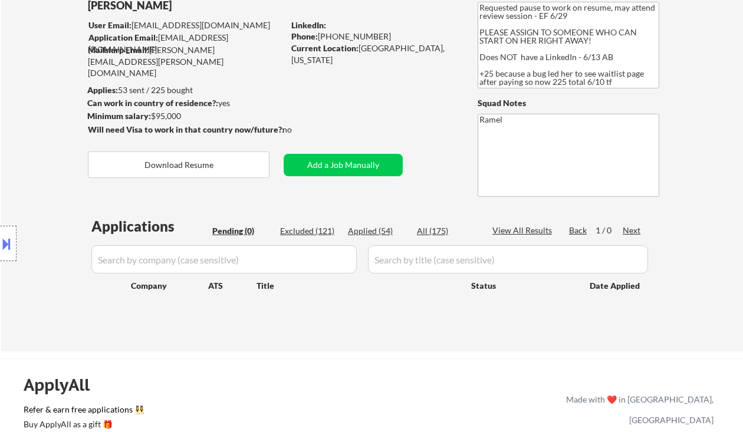
scroll to position [0, 0]
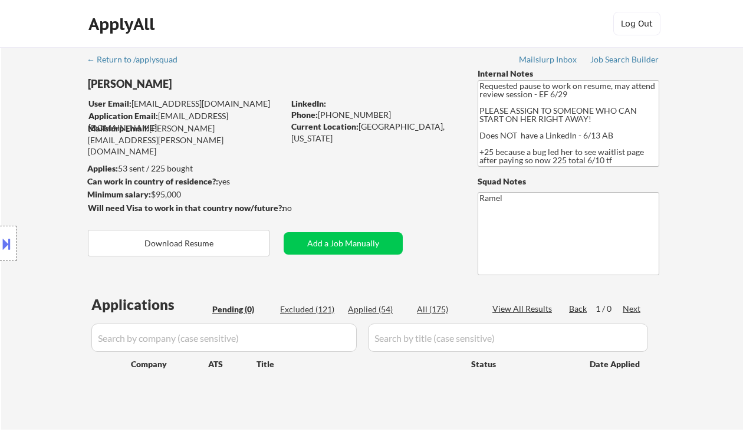
drag, startPoint x: 35, startPoint y: 187, endPoint x: 42, endPoint y: 166, distance: 22.9
click at [35, 187] on div "Location Inclusions: Bellaire, TX West University Place, TX Southside Place, TX…" at bounding box center [105, 243] width 211 height 342
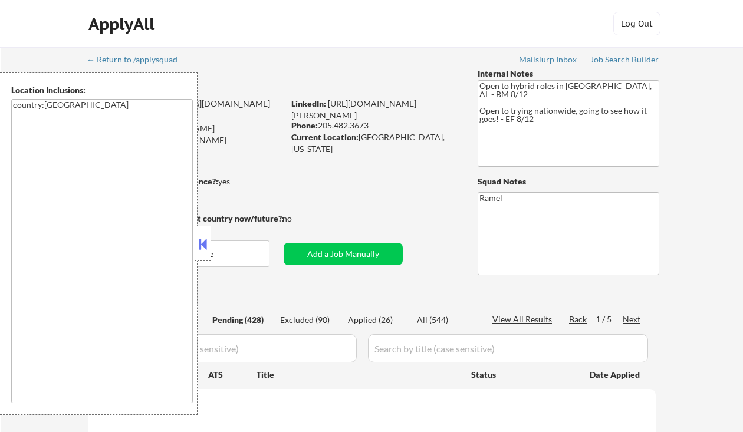
drag, startPoint x: 205, startPoint y: 243, endPoint x: 519, endPoint y: 189, distance: 318.7
click at [205, 243] on button at bounding box center [202, 244] width 13 height 18
click at [201, 243] on button at bounding box center [202, 244] width 13 height 18
select select ""pending""
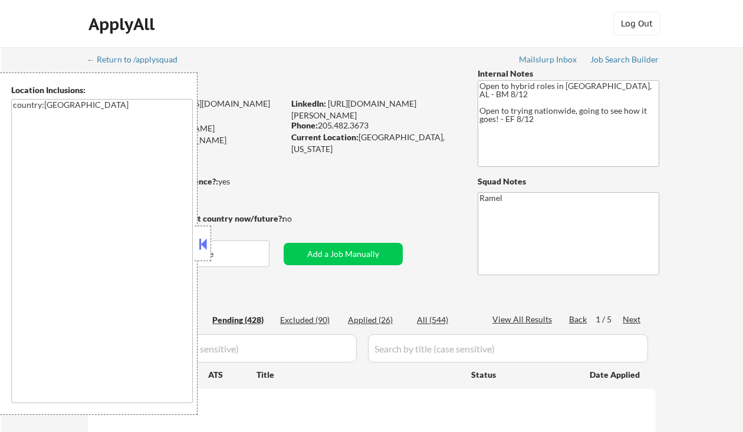
select select ""pending""
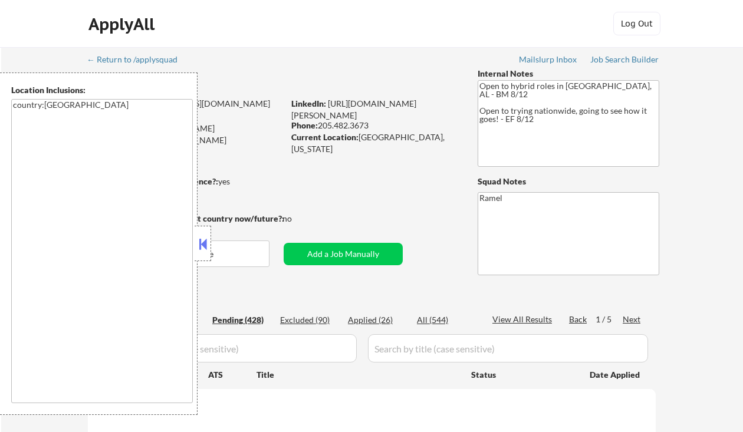
select select ""pending""
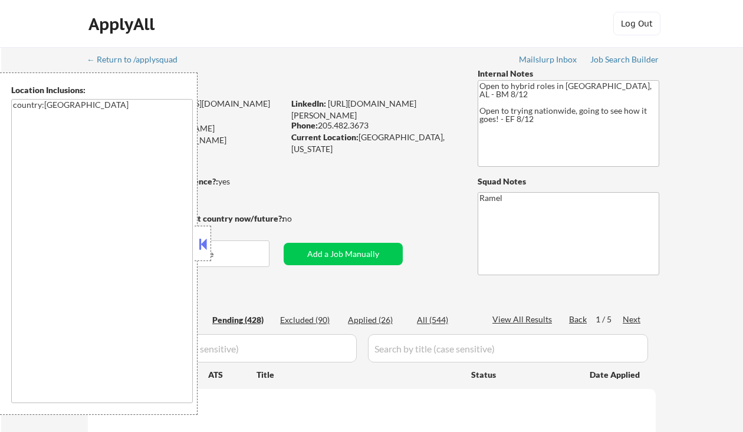
select select ""pending""
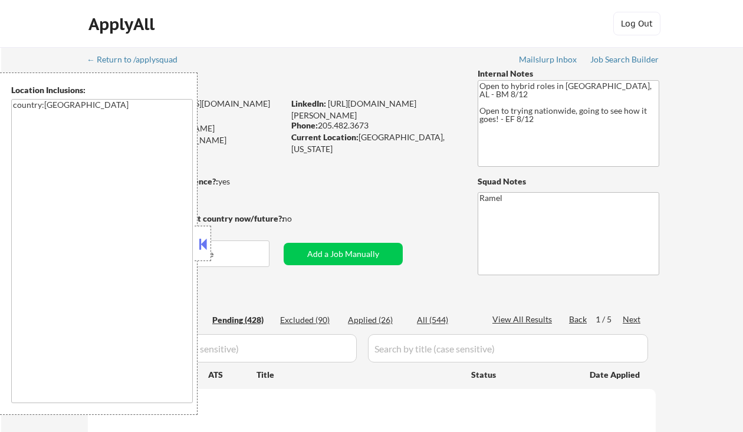
select select ""pending""
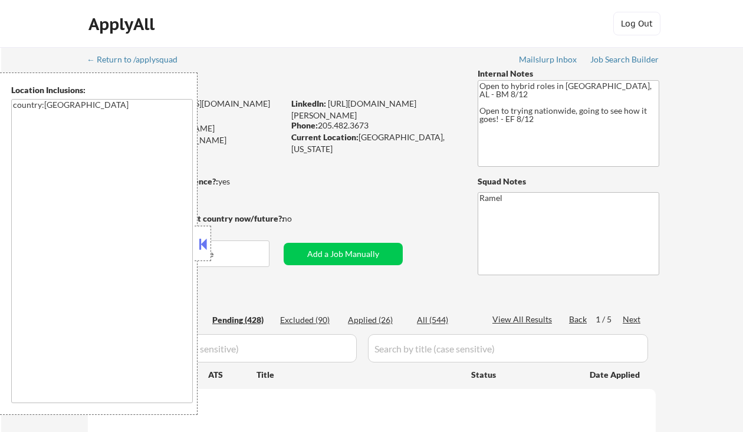
select select ""pending""
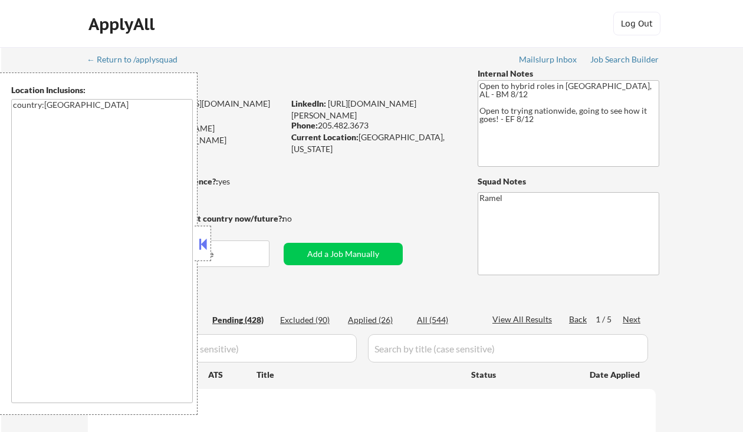
select select ""pending""
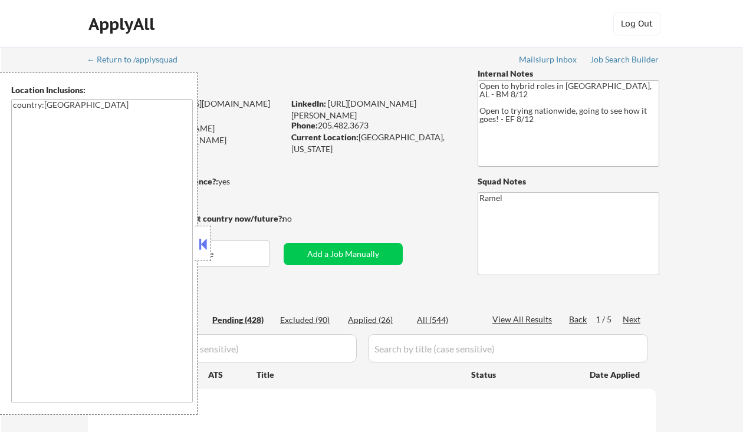
select select ""pending""
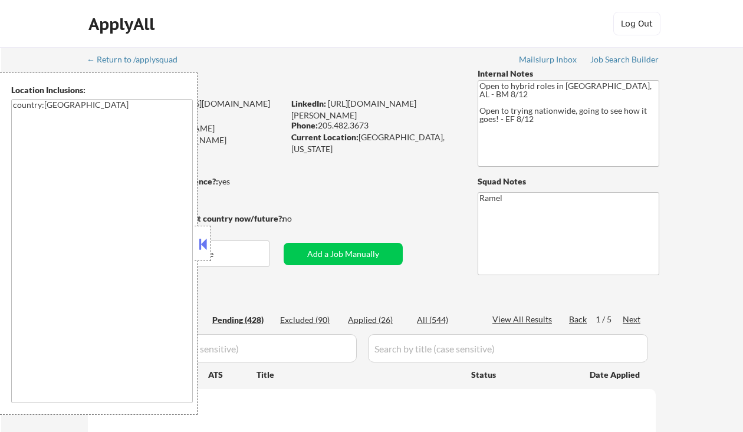
select select ""pending""
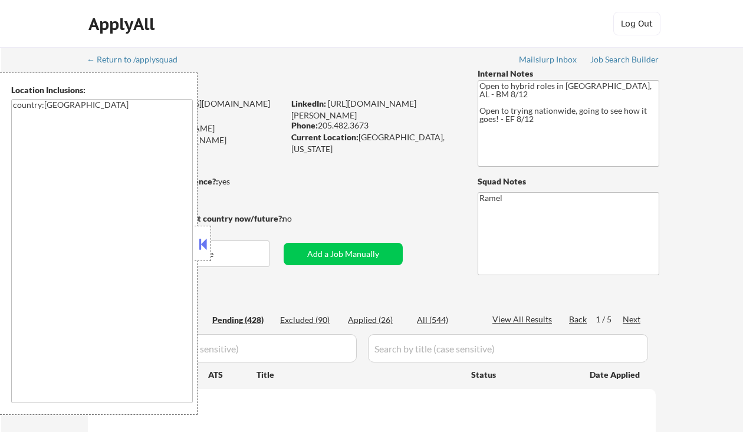
select select ""pending""
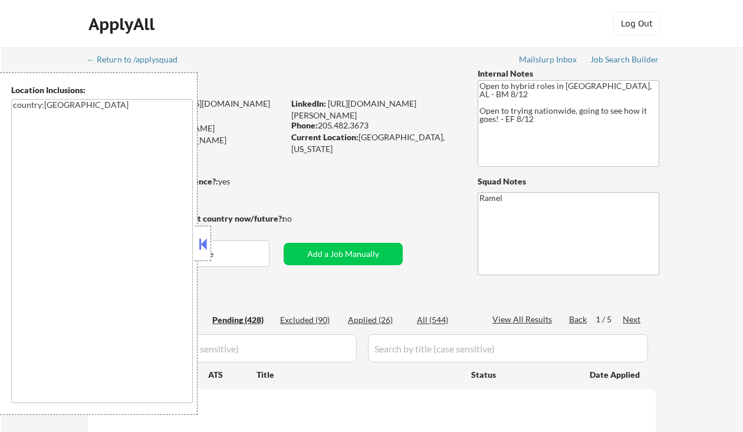
select select ""pending""
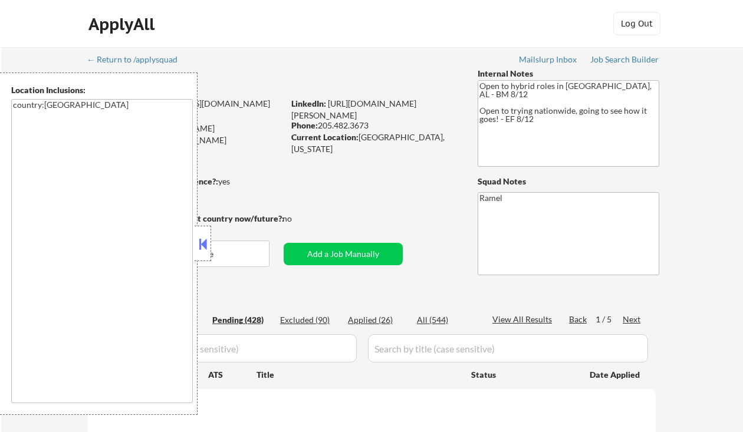
select select ""pending""
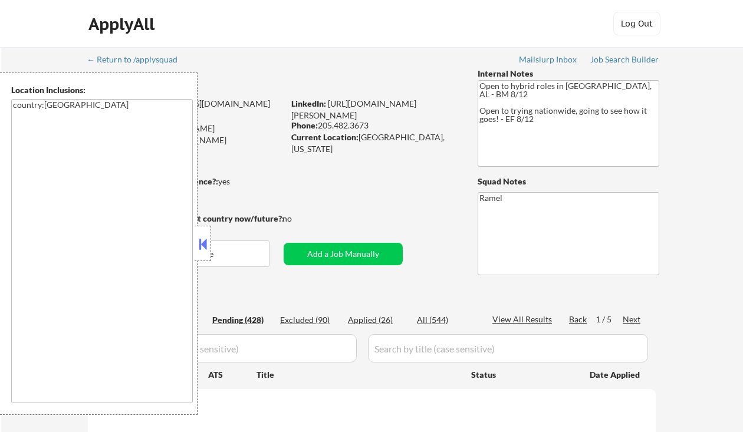
select select ""pending""
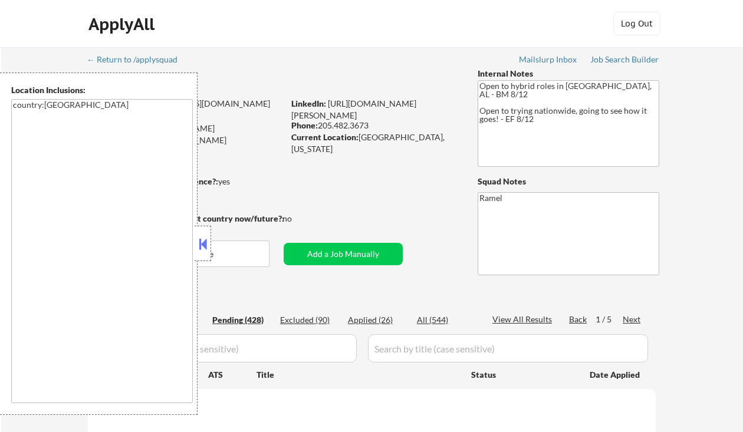
select select ""pending""
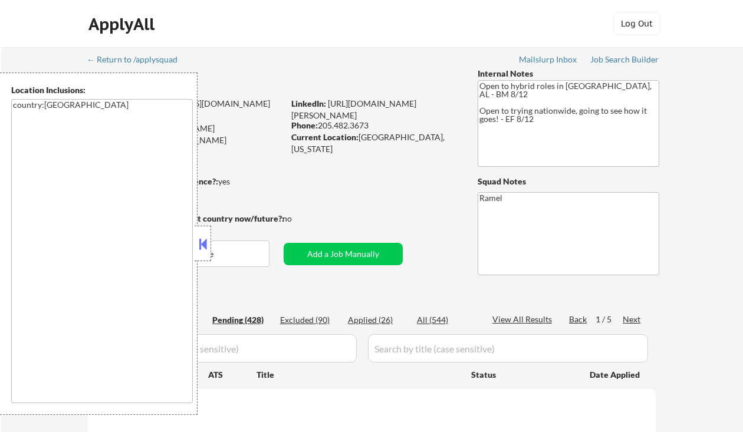
select select ""pending""
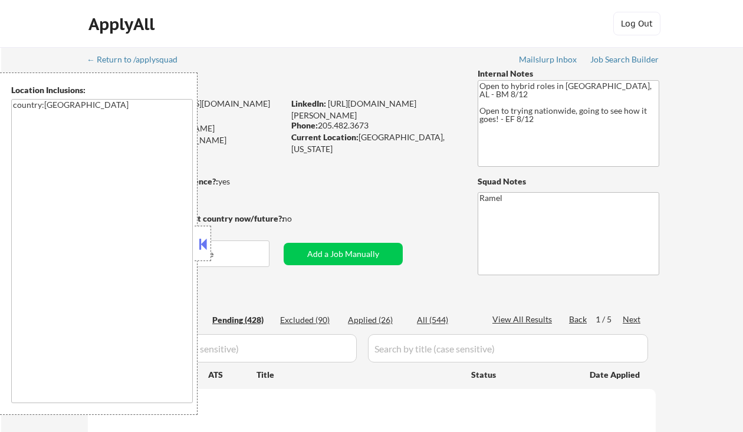
select select ""pending""
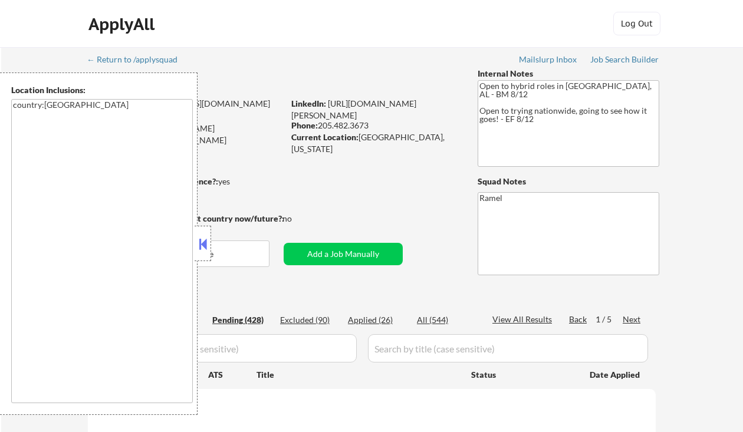
select select ""pending""
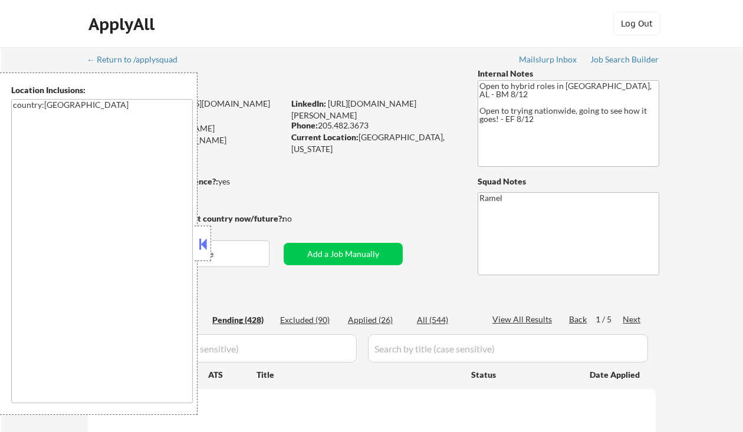
select select ""pending""
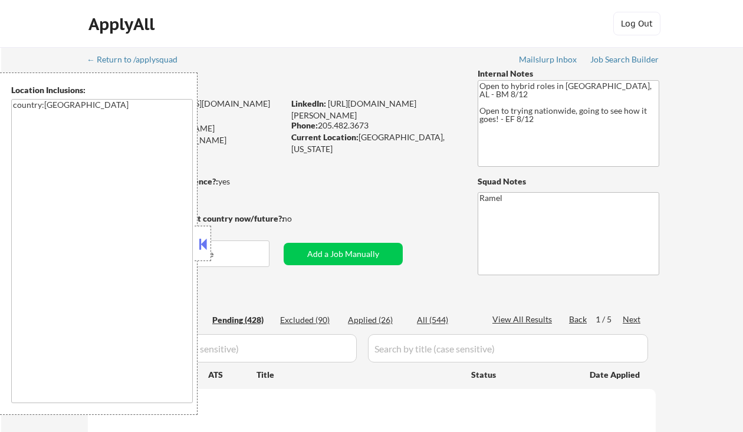
select select ""pending""
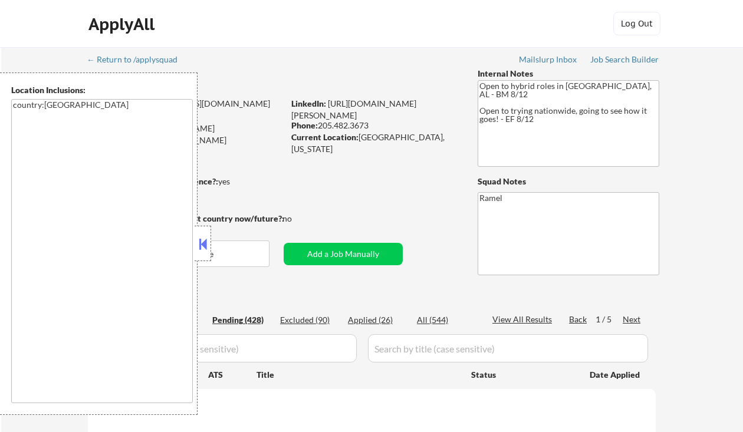
select select ""pending""
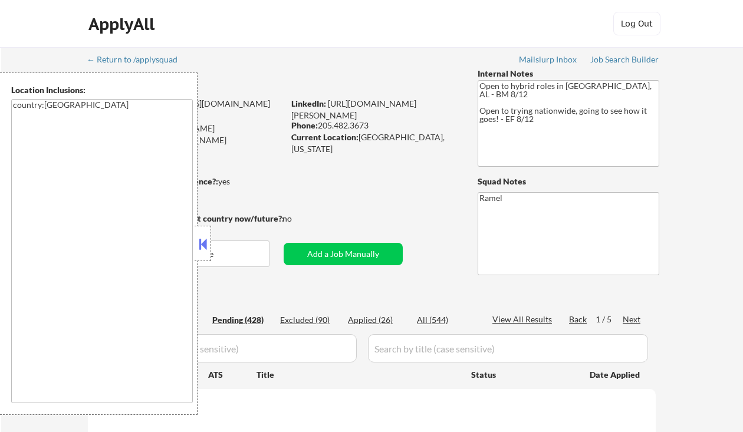
select select ""pending""
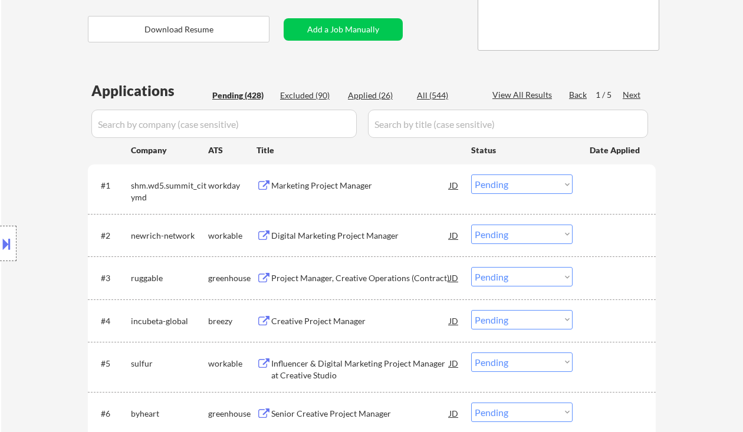
scroll to position [236, 0]
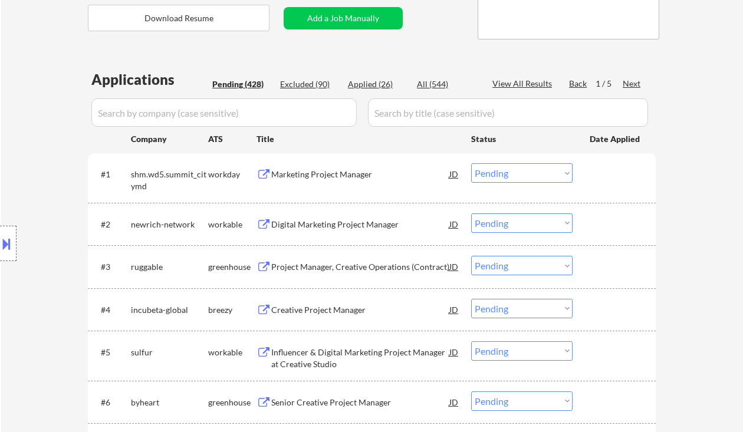
click at [12, 247] on button at bounding box center [6, 243] width 13 height 19
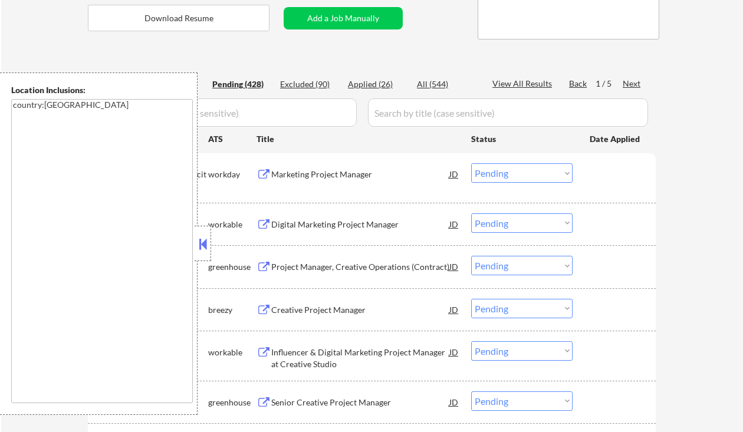
click at [203, 242] on button at bounding box center [202, 244] width 13 height 18
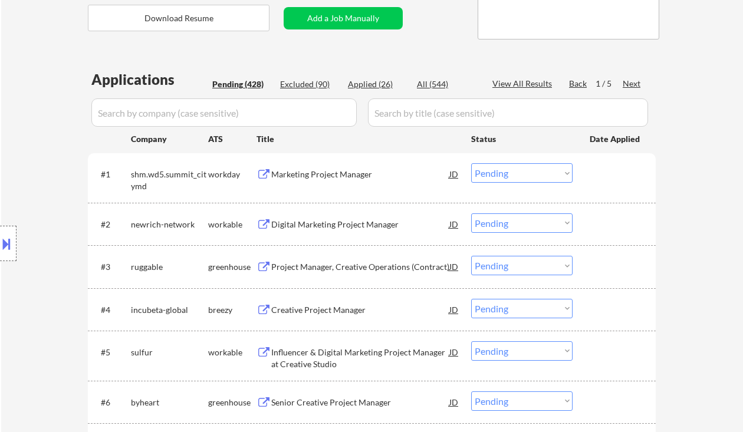
drag, startPoint x: 45, startPoint y: 131, endPoint x: 40, endPoint y: 126, distance: 7.1
click at [45, 131] on div "Location Inclusions: country:[GEOGRAPHIC_DATA]" at bounding box center [105, 243] width 211 height 342
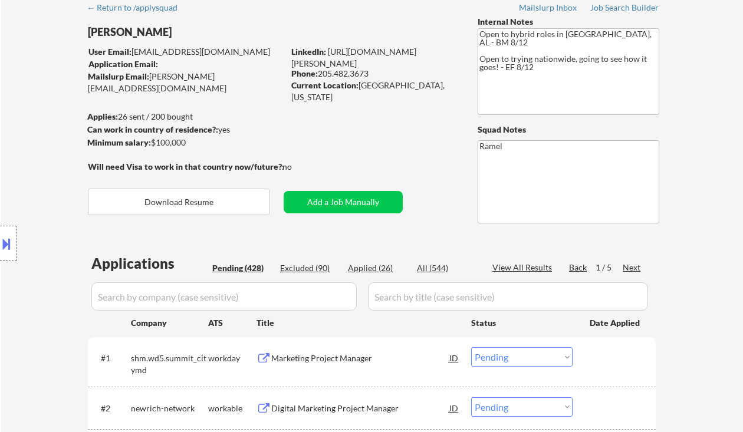
scroll to position [0, 0]
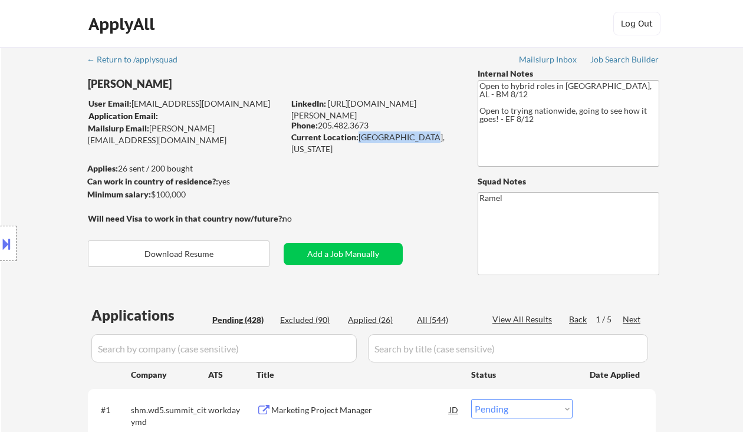
drag, startPoint x: 358, startPoint y: 139, endPoint x: 420, endPoint y: 142, distance: 61.4
click at [420, 142] on div "Current Location: [GEOGRAPHIC_DATA], [US_STATE]" at bounding box center [374, 142] width 167 height 23
copy div "[GEOGRAPHIC_DATA], [US_STATE]"
click at [23, 134] on div "Location Inclusions: country:[GEOGRAPHIC_DATA]" at bounding box center [105, 243] width 211 height 342
click at [28, 115] on div "Location Inclusions: country:[GEOGRAPHIC_DATA]" at bounding box center [105, 243] width 211 height 342
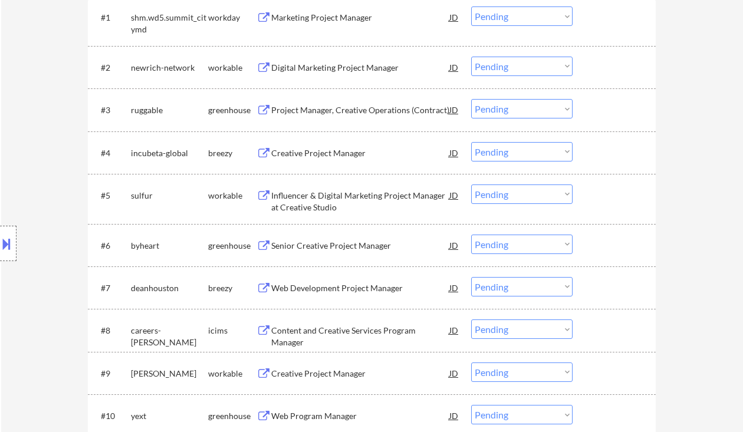
scroll to position [314, 0]
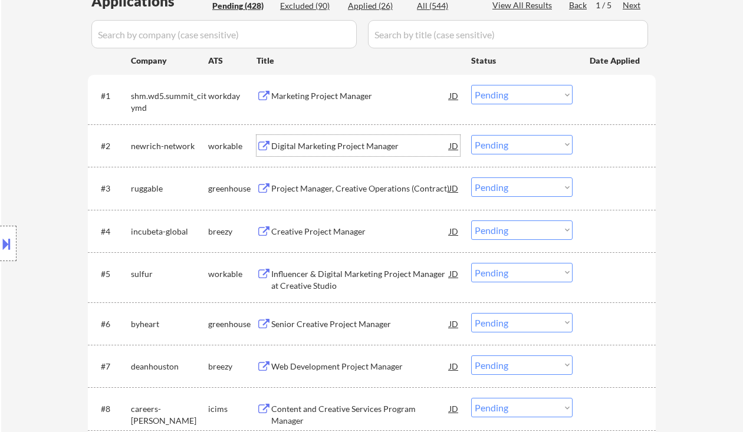
click at [308, 142] on div "Digital Marketing Project Manager" at bounding box center [360, 146] width 178 height 12
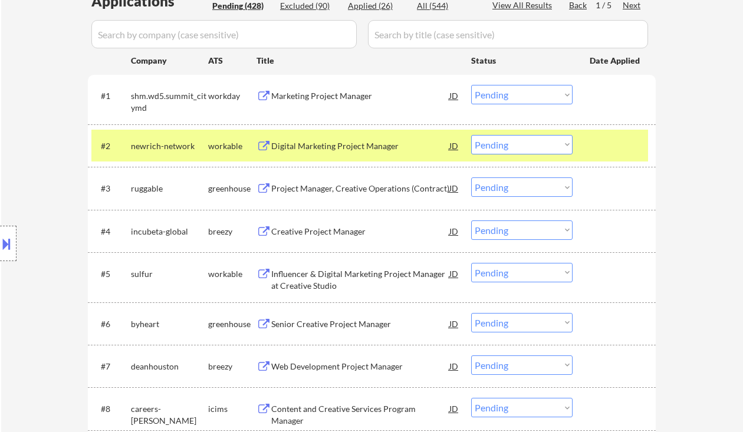
click at [12, 248] on button at bounding box center [6, 243] width 13 height 19
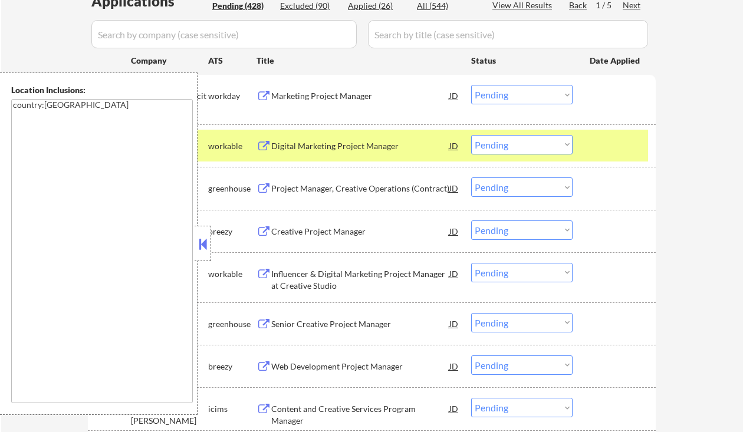
click at [198, 236] on button at bounding box center [202, 244] width 13 height 18
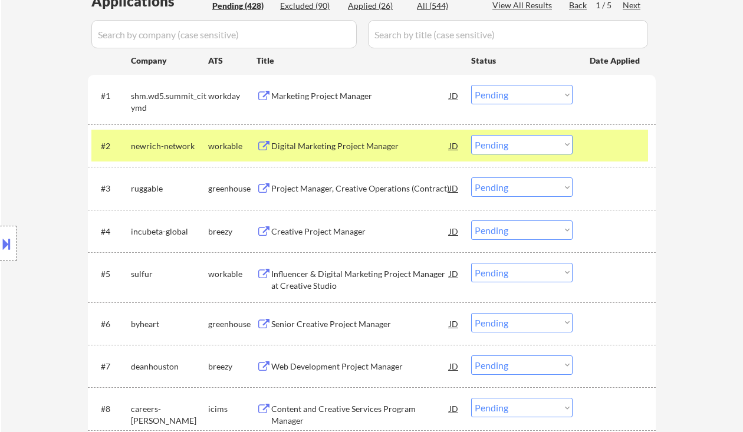
drag, startPoint x: 12, startPoint y: 113, endPoint x: 31, endPoint y: 111, distance: 19.5
click at [12, 113] on div "Location Inclusions: country:[GEOGRAPHIC_DATA]" at bounding box center [105, 243] width 211 height 342
click at [493, 138] on select "Choose an option... Pending Applied Excluded (Questions) Excluded (Expired) Exc…" at bounding box center [521, 144] width 101 height 19
click at [471, 135] on select "Choose an option... Pending Applied Excluded (Questions) Excluded (Expired) Exc…" at bounding box center [521, 144] width 101 height 19
select select ""pending""
